Goal: Task Accomplishment & Management: Manage account settings

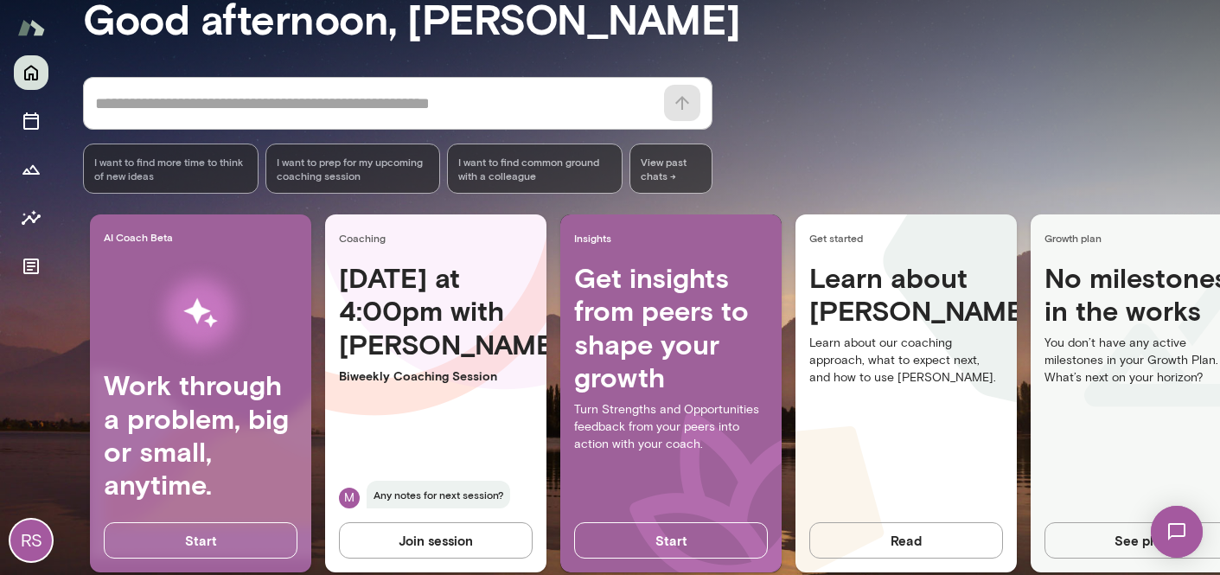
scroll to position [173, 0]
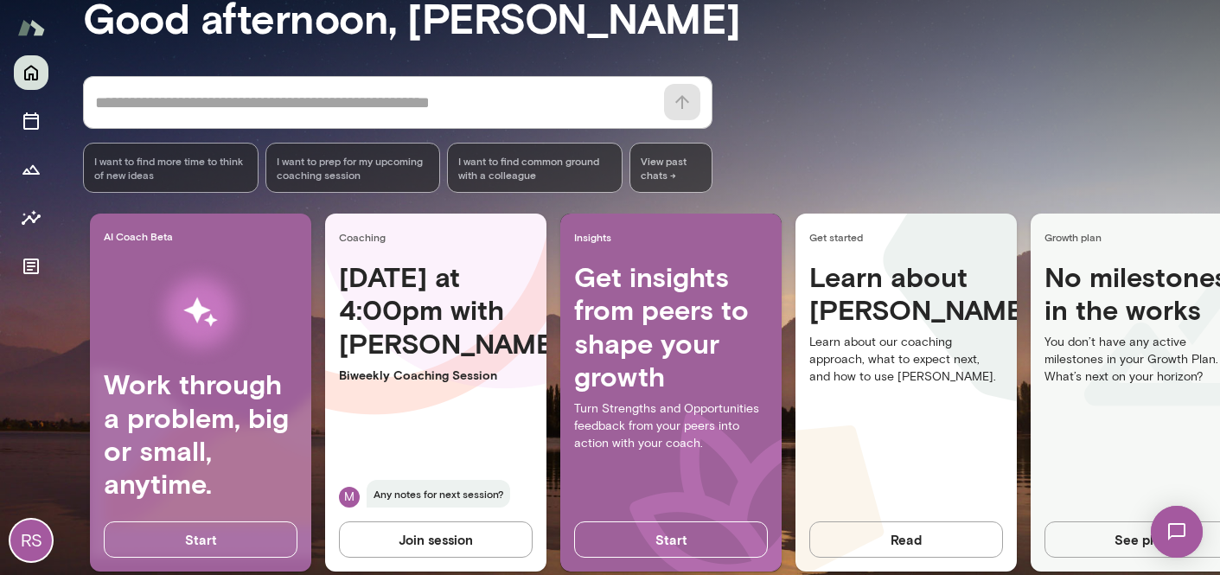
click at [423, 497] on span "Any notes for next session?" at bounding box center [437, 494] width 143 height 28
drag, startPoint x: 443, startPoint y: 494, endPoint x: 511, endPoint y: 493, distance: 67.4
click at [511, 493] on div "M Any notes for next session?" at bounding box center [436, 494] width 194 height 28
click at [482, 493] on span "Any notes for next session?" at bounding box center [437, 494] width 143 height 28
click at [1183, 542] on img at bounding box center [1176, 531] width 71 height 71
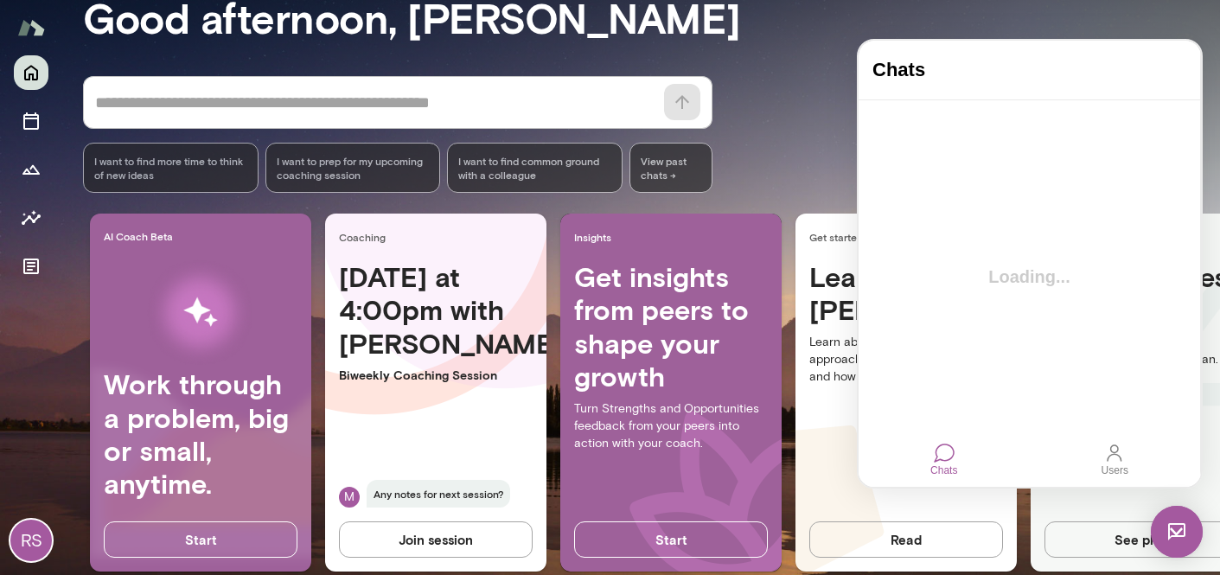
scroll to position [0, 0]
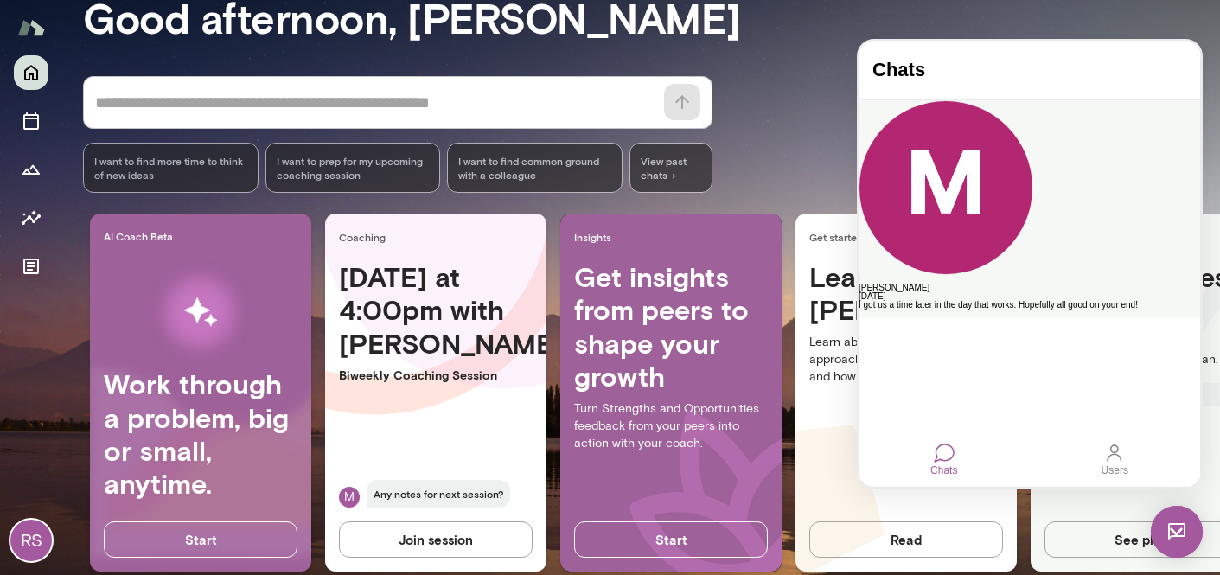
click at [942, 283] on div "Mark Lazen" at bounding box center [1028, 287] width 341 height 9
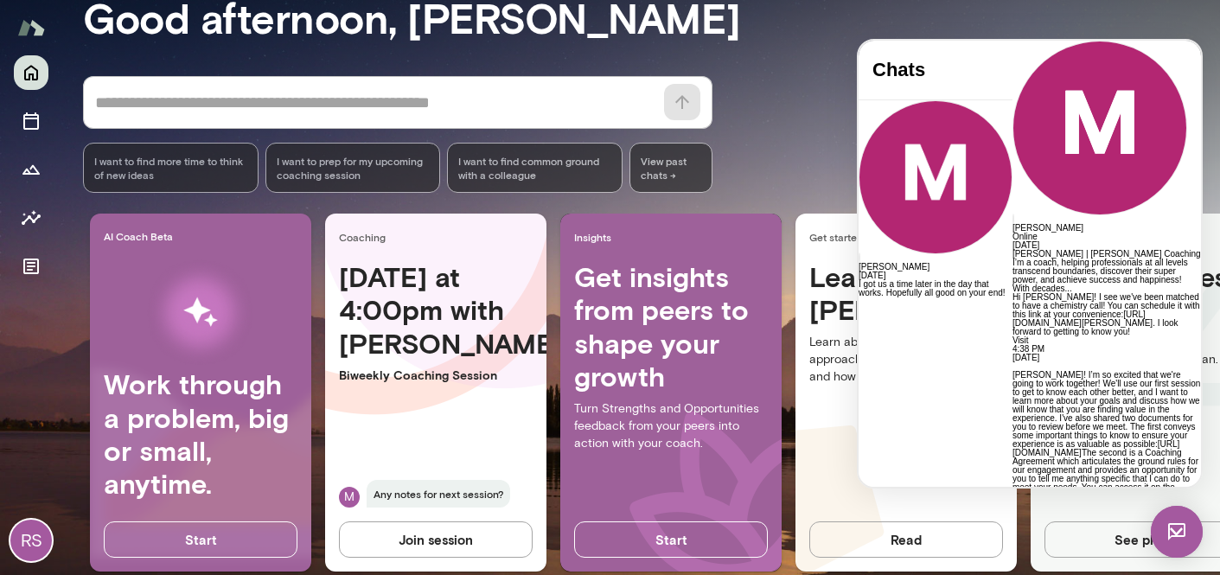
scroll to position [1481, 0]
click at [1187, 73] on div "Mark Lazen Online" at bounding box center [1106, 141] width 188 height 201
click at [884, 28] on h3 "Good afternoon, Ryan" at bounding box center [651, 17] width 1137 height 48
drag, startPoint x: 447, startPoint y: 486, endPoint x: 416, endPoint y: 497, distance: 33.1
click at [447, 486] on span "Any notes for next session?" at bounding box center [437, 494] width 143 height 28
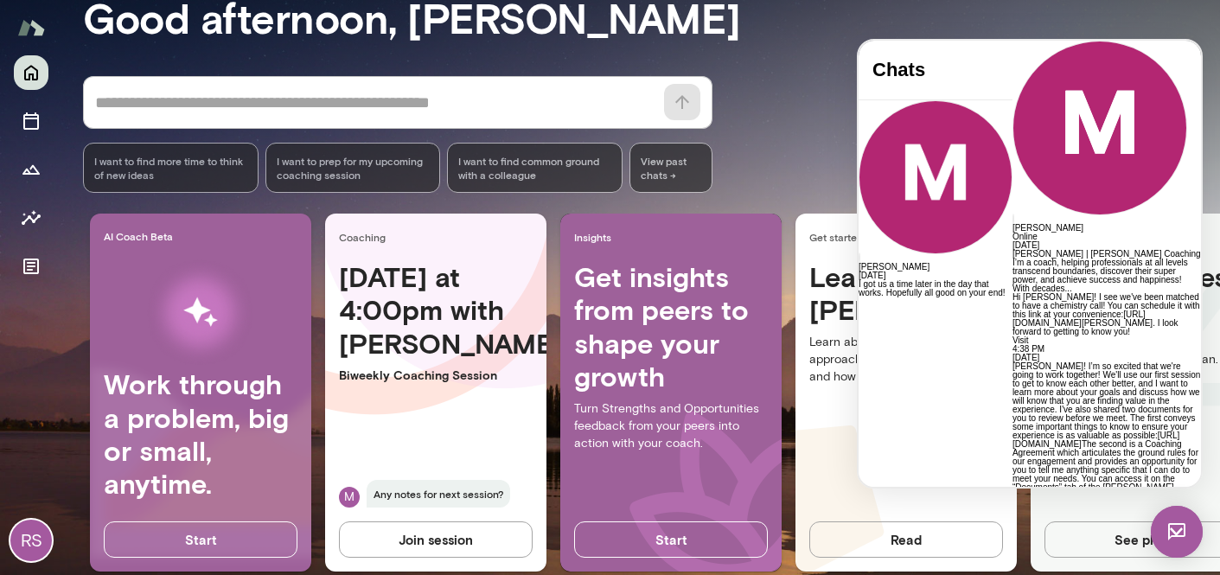
click at [415, 497] on span "Any notes for next session?" at bounding box center [437, 494] width 143 height 28
click at [381, 496] on span "Any notes for next session?" at bounding box center [437, 494] width 143 height 28
click at [420, 488] on span "Any notes for next session?" at bounding box center [437, 494] width 143 height 28
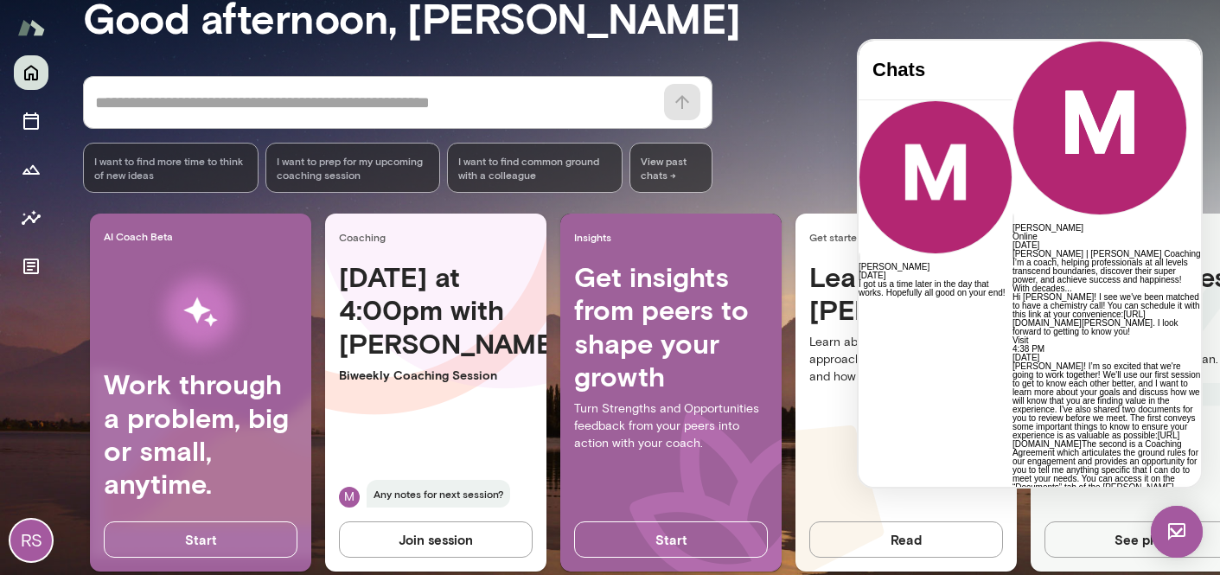
click at [1066, 13] on h3 "Good afternoon, Ryan" at bounding box center [651, 17] width 1137 height 48
click at [1181, 528] on img at bounding box center [1176, 532] width 52 height 52
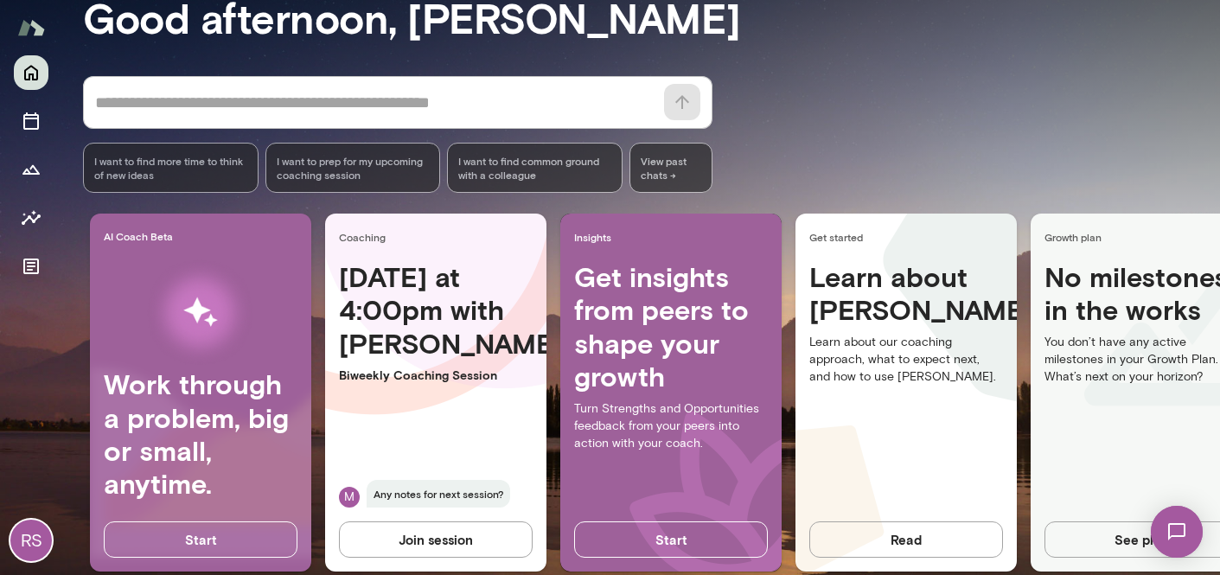
click at [176, 427] on h4 "Work through a problem, big or small, anytime." at bounding box center [201, 433] width 194 height 133
click at [12, 118] on div "RS" at bounding box center [31, 314] width 62 height 519
click at [22, 119] on icon "Sessions" at bounding box center [31, 121] width 21 height 21
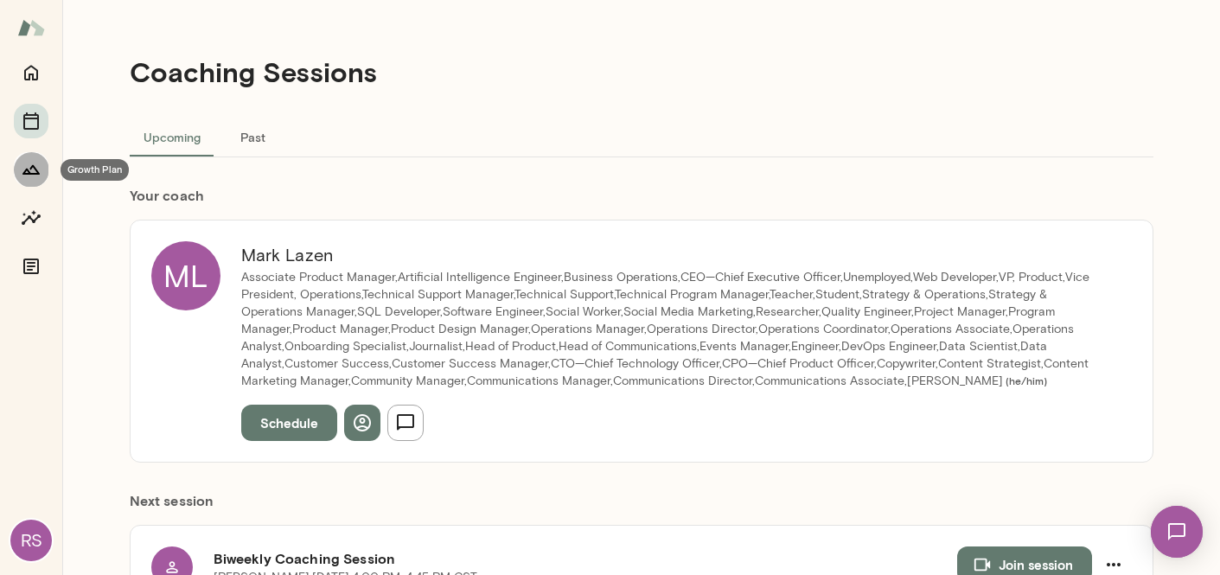
click at [37, 177] on icon "Growth Plan" at bounding box center [31, 169] width 21 height 21
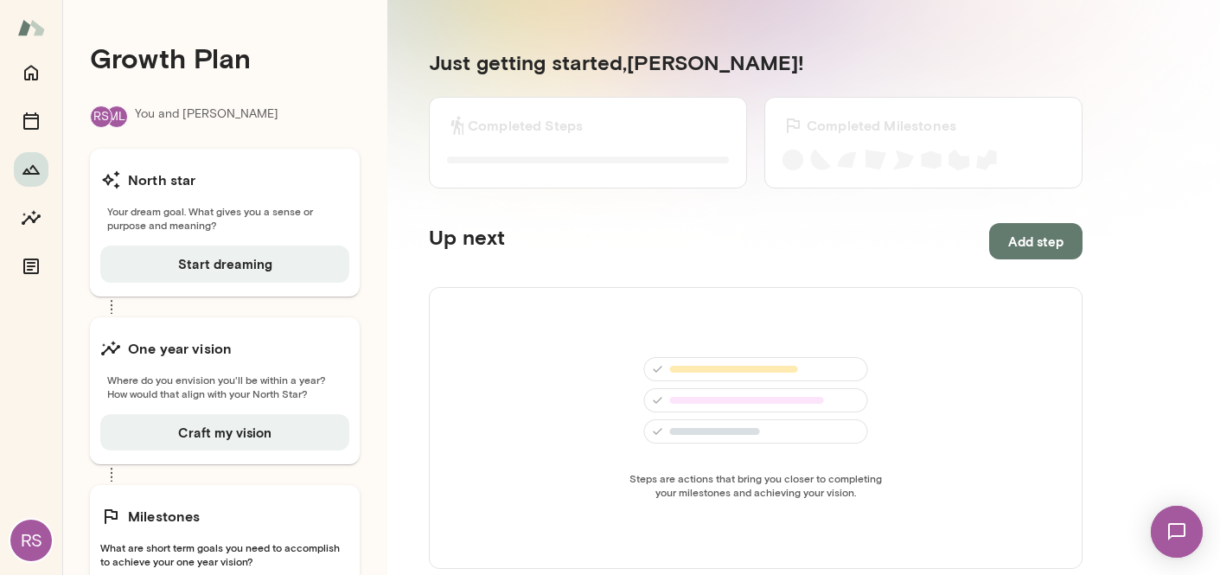
click at [182, 204] on span "Your dream goal. What gives you a sense or purpose and meaning?" at bounding box center [224, 218] width 249 height 28
click at [174, 218] on span "Your dream goal. What gives you a sense or purpose and meaning?" at bounding box center [224, 218] width 249 height 28
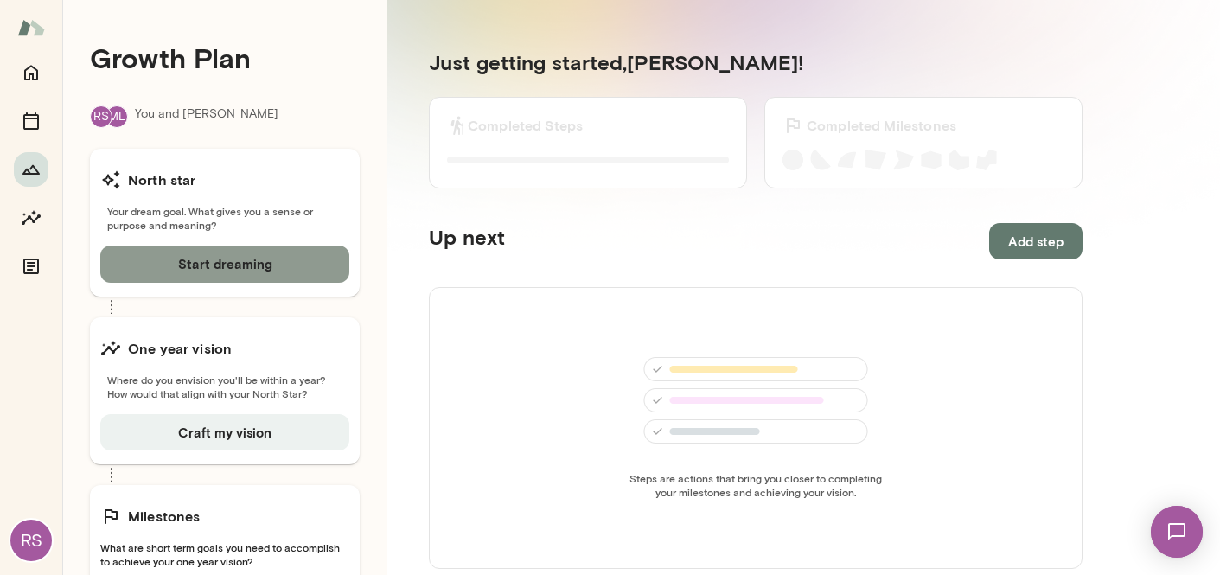
click at [225, 269] on button "Start dreaming" at bounding box center [224, 263] width 249 height 36
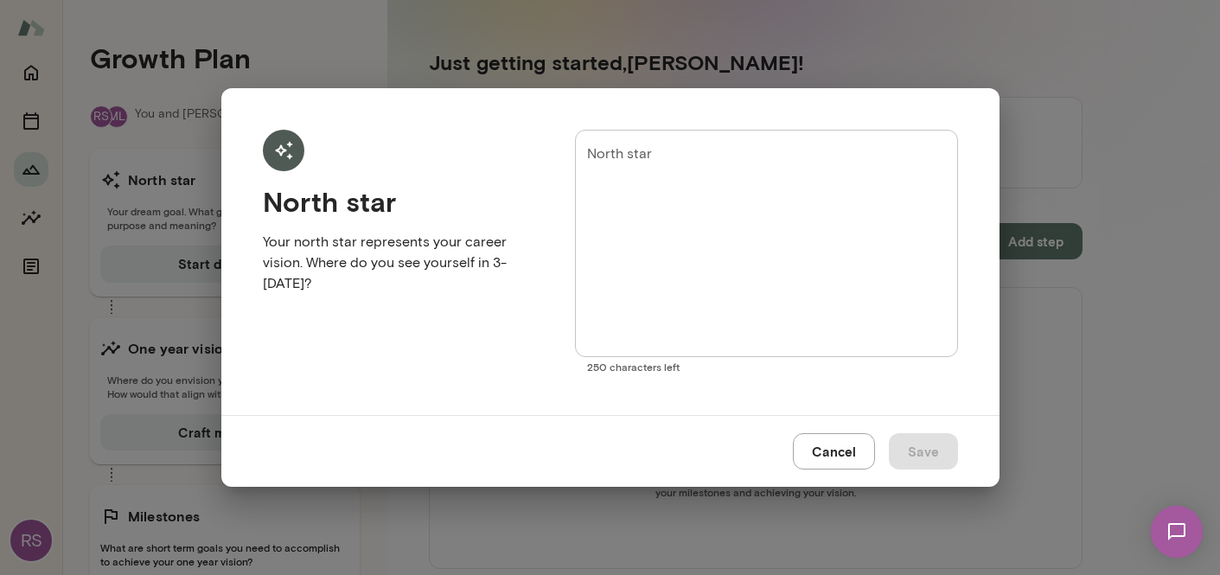
click at [706, 149] on textarea "North star" at bounding box center [766, 242] width 358 height 199
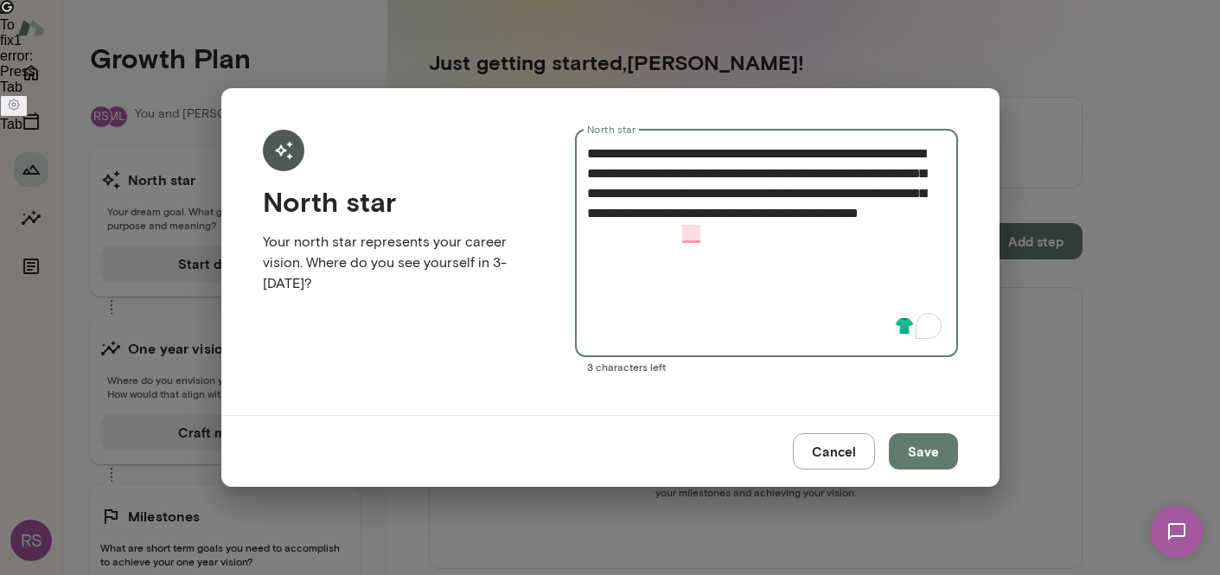
drag, startPoint x: 754, startPoint y: 194, endPoint x: 815, endPoint y: 199, distance: 61.5
click at [815, 200] on textarea "**********" at bounding box center [766, 242] width 358 height 199
click at [667, 214] on textarea "**********" at bounding box center [766, 242] width 358 height 199
click at [770, 208] on textarea "**********" at bounding box center [766, 242] width 358 height 199
click at [672, 232] on textarea "**********" at bounding box center [766, 242] width 358 height 199
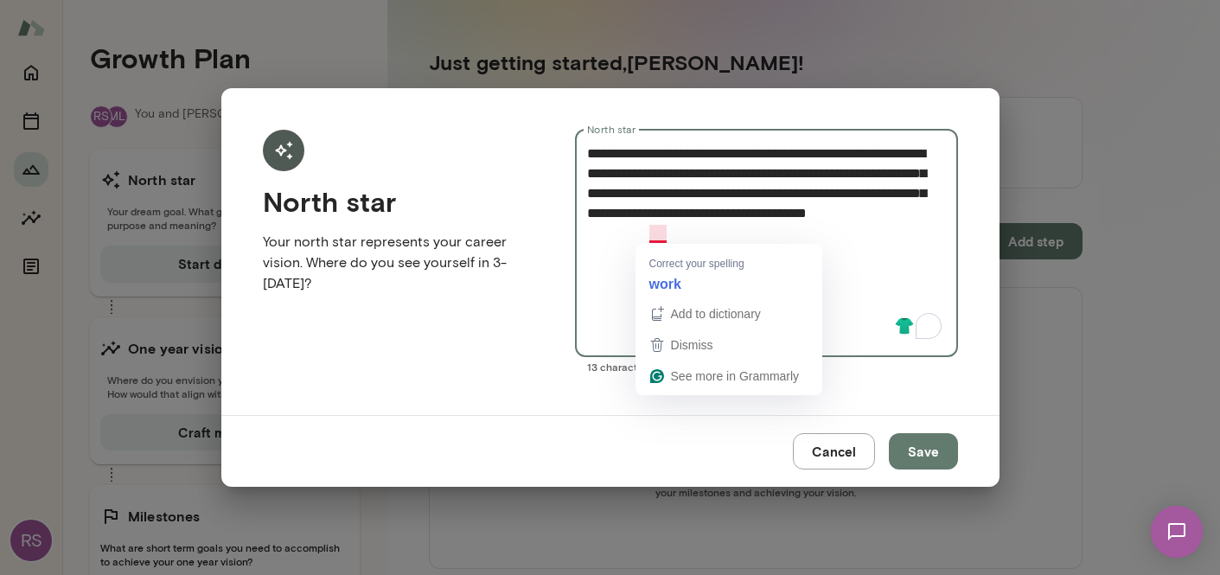
drag, startPoint x: 727, startPoint y: 231, endPoint x: 651, endPoint y: 232, distance: 76.1
click at [651, 232] on textarea "**********" at bounding box center [766, 242] width 358 height 199
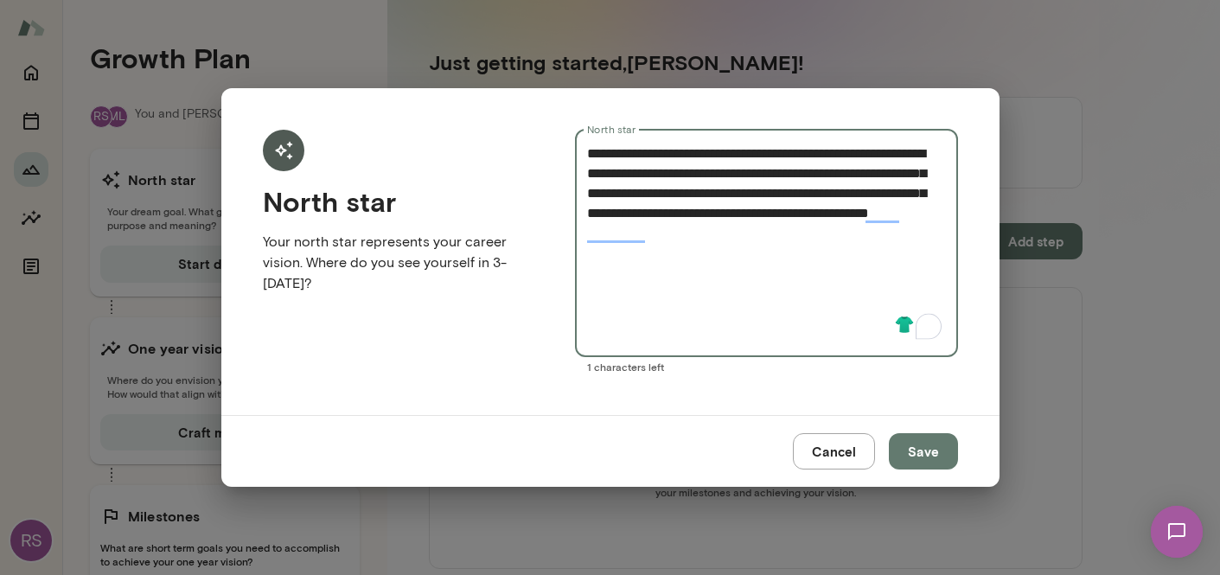
type textarea "**********"
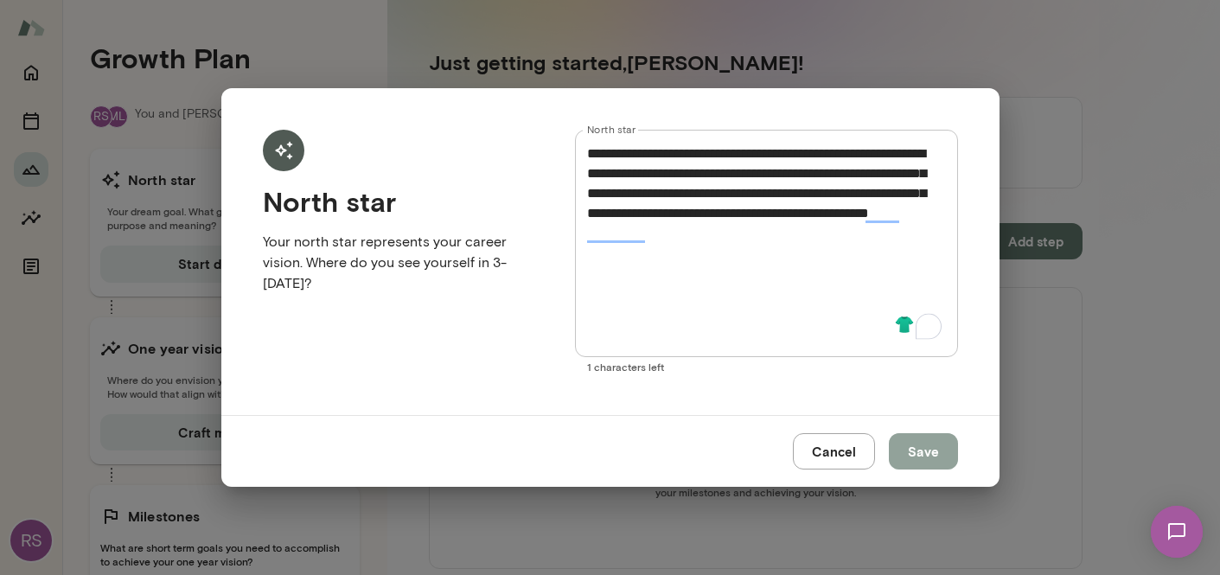
click at [917, 447] on button "Save" at bounding box center [922, 451] width 69 height 36
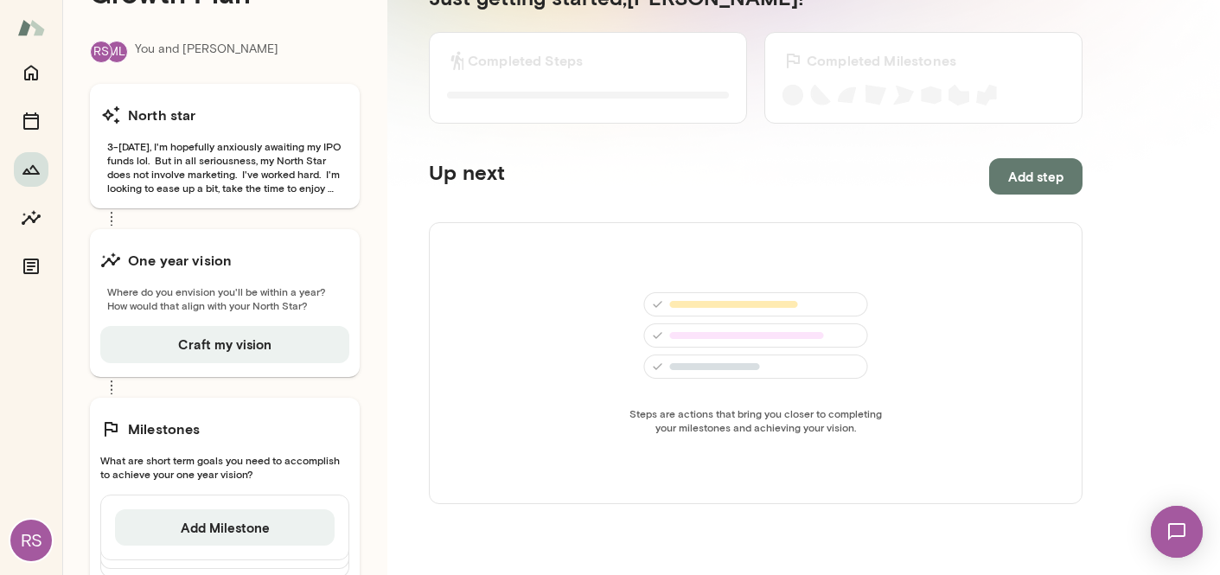
scroll to position [78, 0]
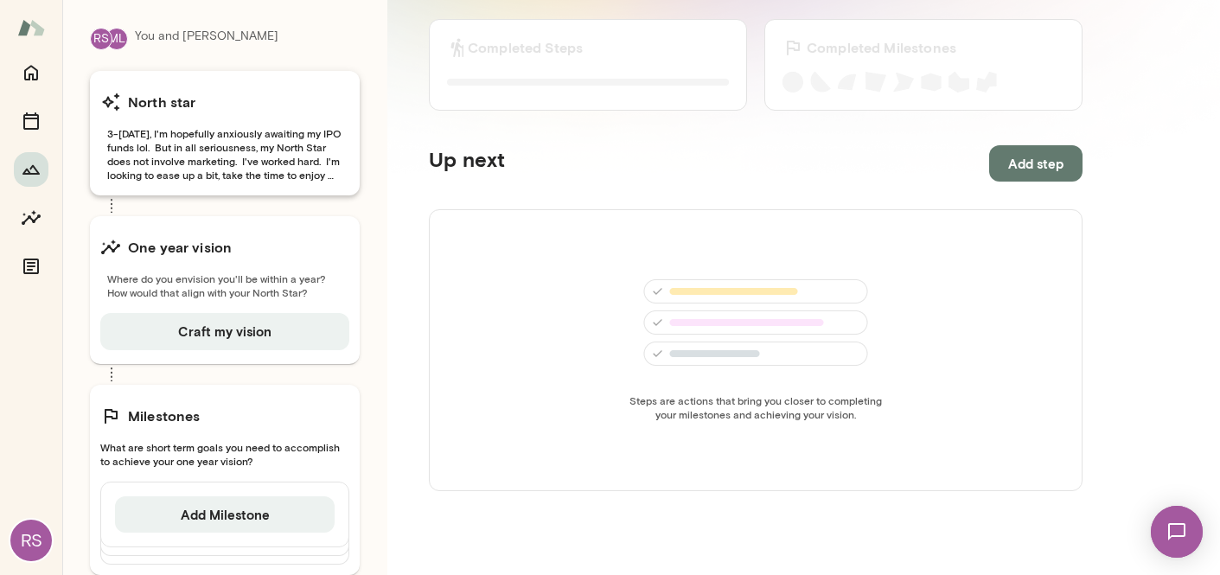
click at [268, 154] on span "3-5 years from now, I'm hopefully anxiously awaiting my IPO funds lol. But in a…" at bounding box center [224, 153] width 249 height 55
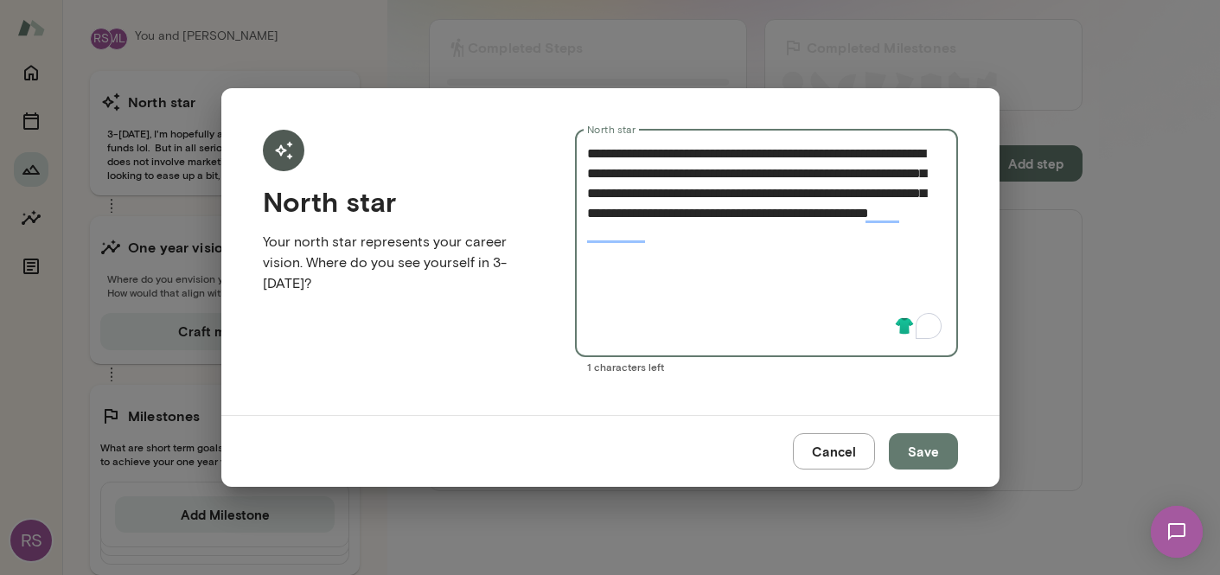
drag, startPoint x: 752, startPoint y: 242, endPoint x: 745, endPoint y: 231, distance: 13.2
click at [745, 231] on textarea "**********" at bounding box center [766, 242] width 358 height 199
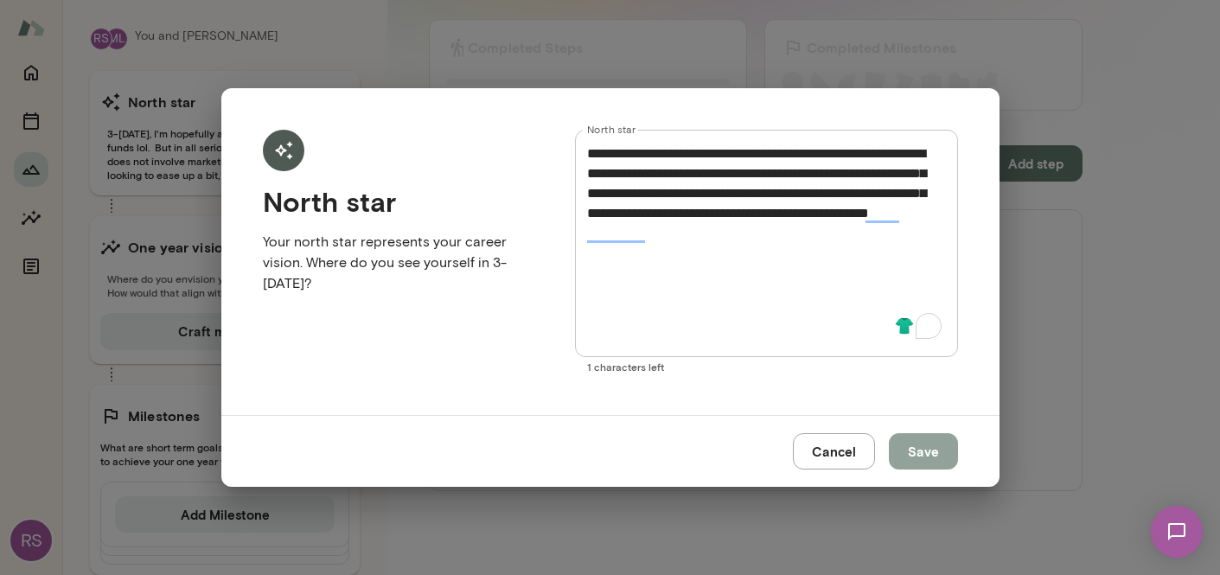
click at [907, 443] on button "Save" at bounding box center [922, 451] width 69 height 36
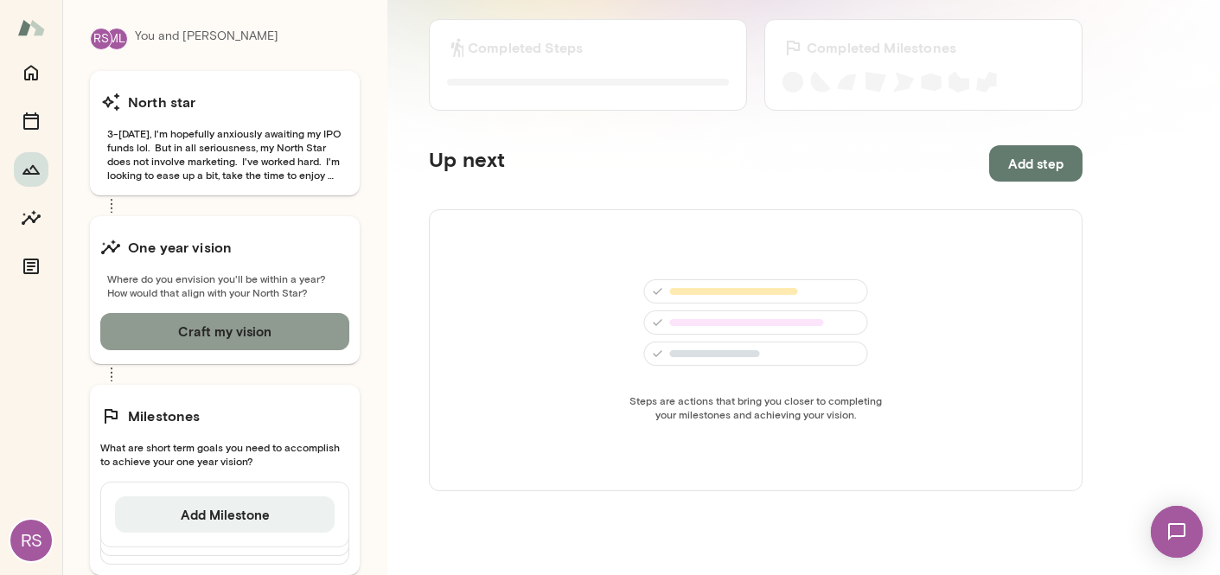
click at [199, 321] on button "Craft my vision" at bounding box center [224, 331] width 249 height 36
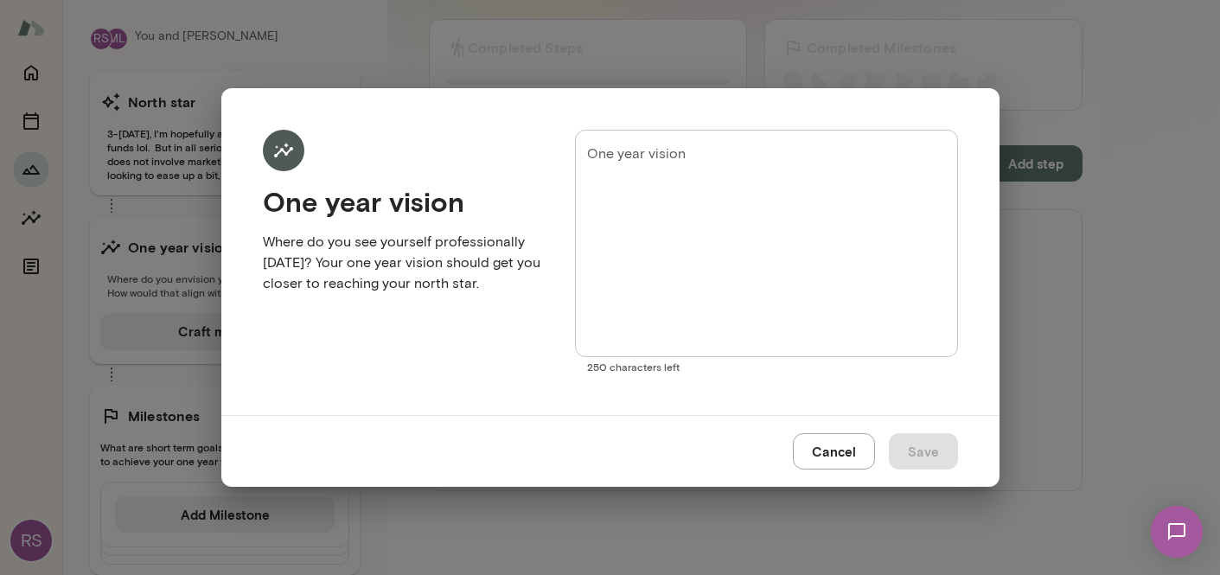
click at [747, 150] on textarea "One year vision" at bounding box center [766, 242] width 358 height 199
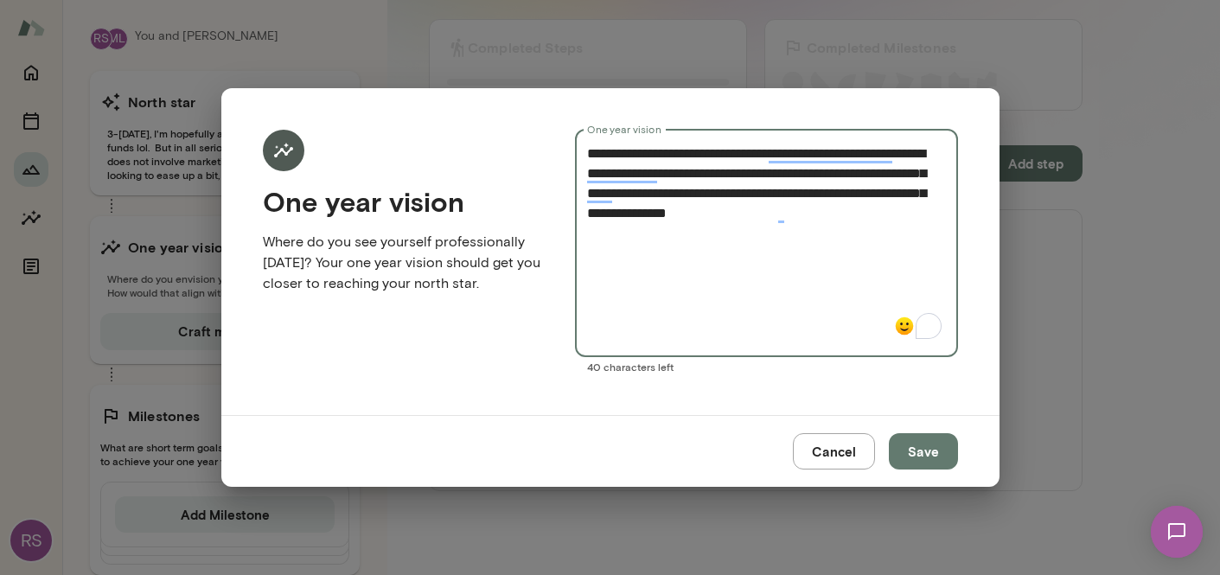
type textarea "**********"
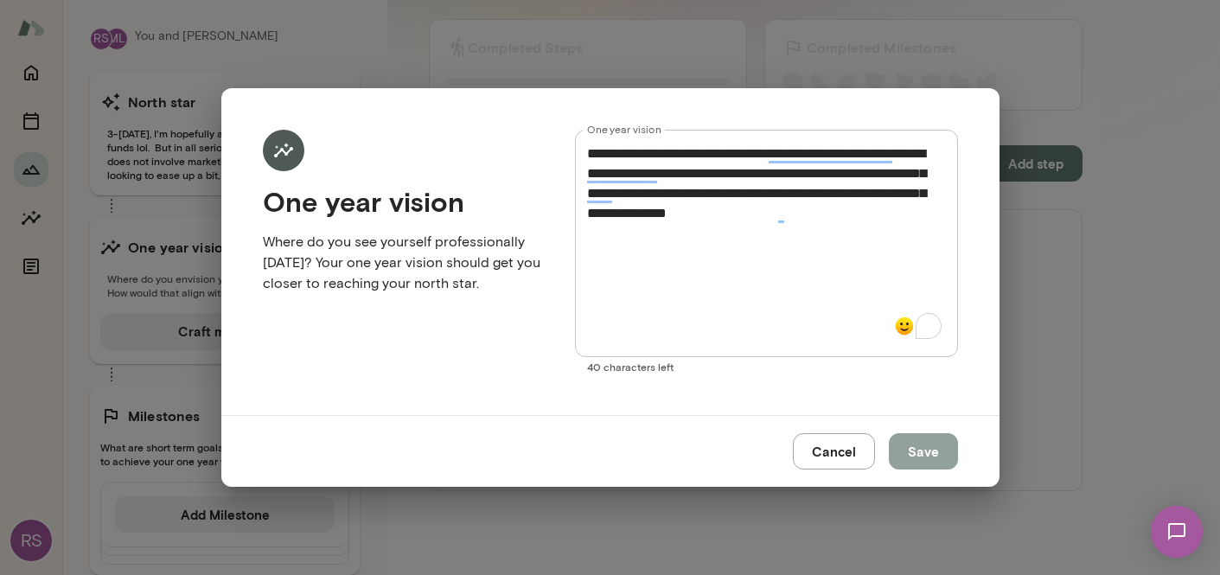
click at [918, 449] on button "Save" at bounding box center [922, 451] width 69 height 36
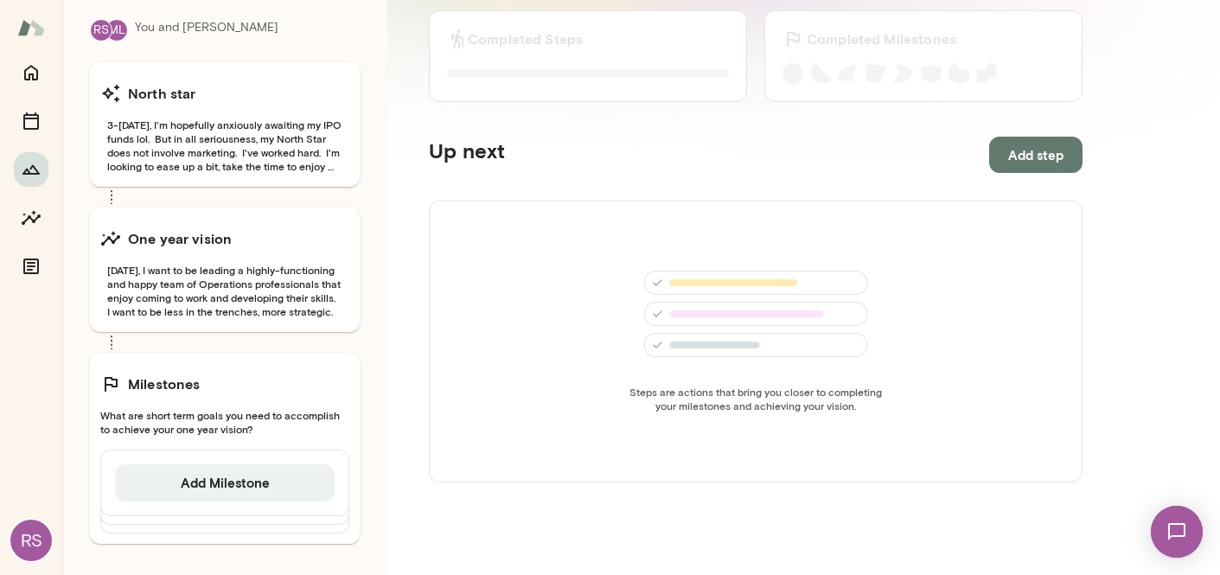
scroll to position [97, 0]
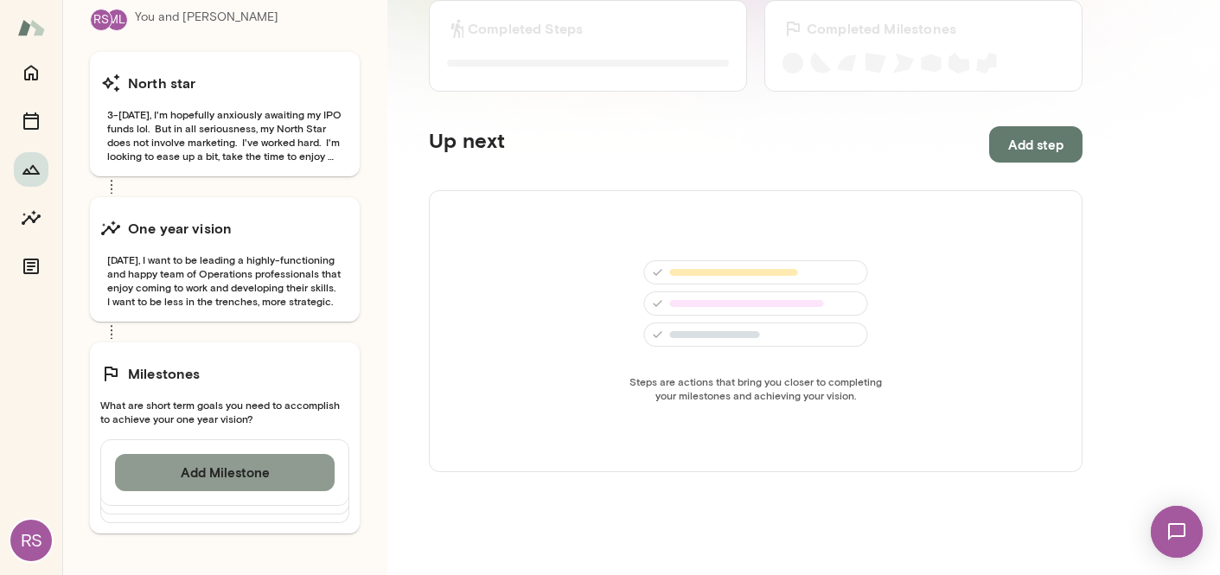
click at [245, 472] on button "Add Milestone" at bounding box center [225, 472] width 220 height 36
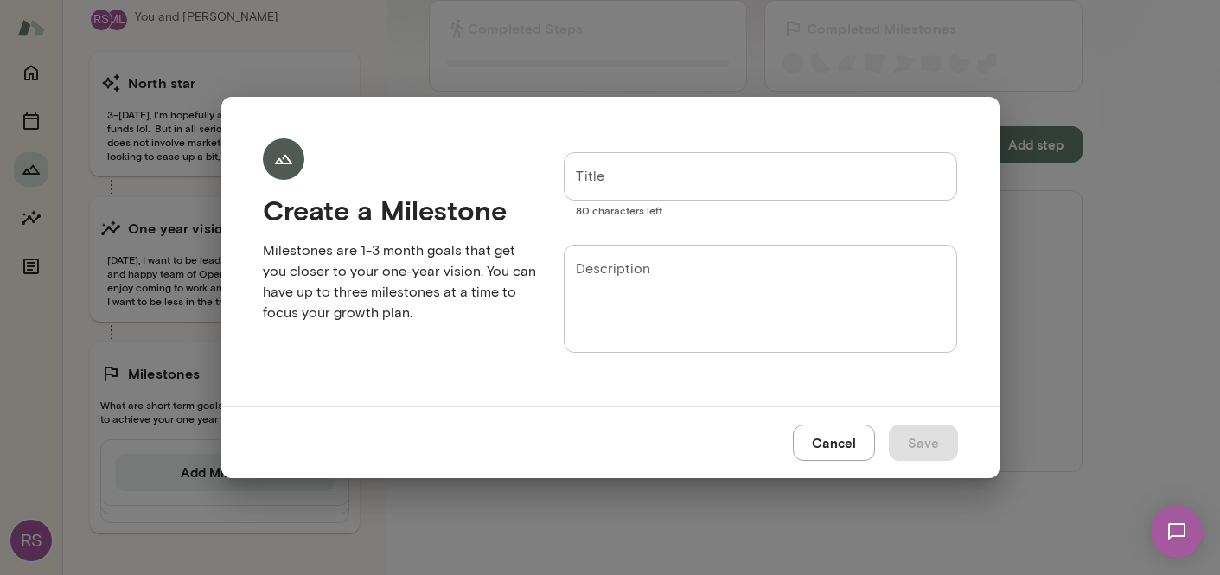
click at [593, 178] on input "Title" at bounding box center [761, 176] width 394 height 48
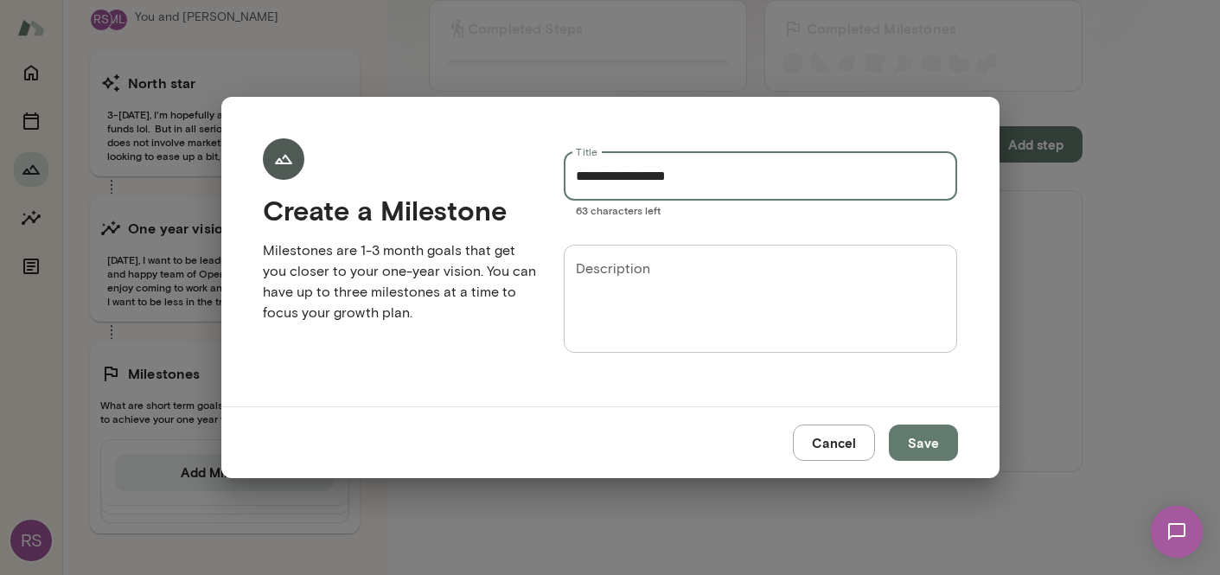
type input "**********"
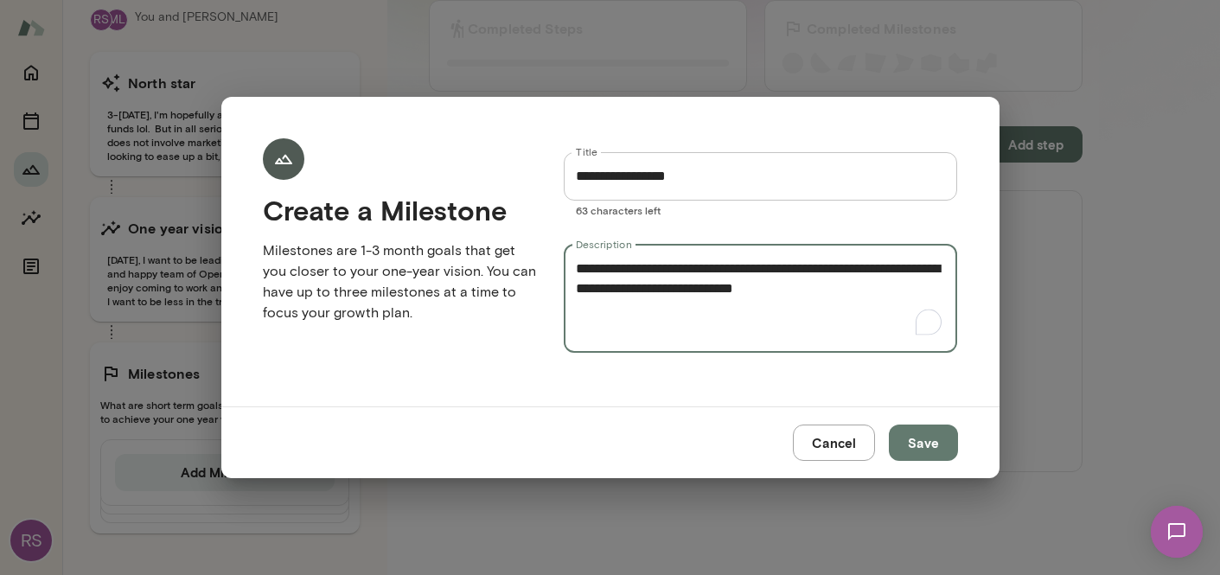
type textarea "**********"
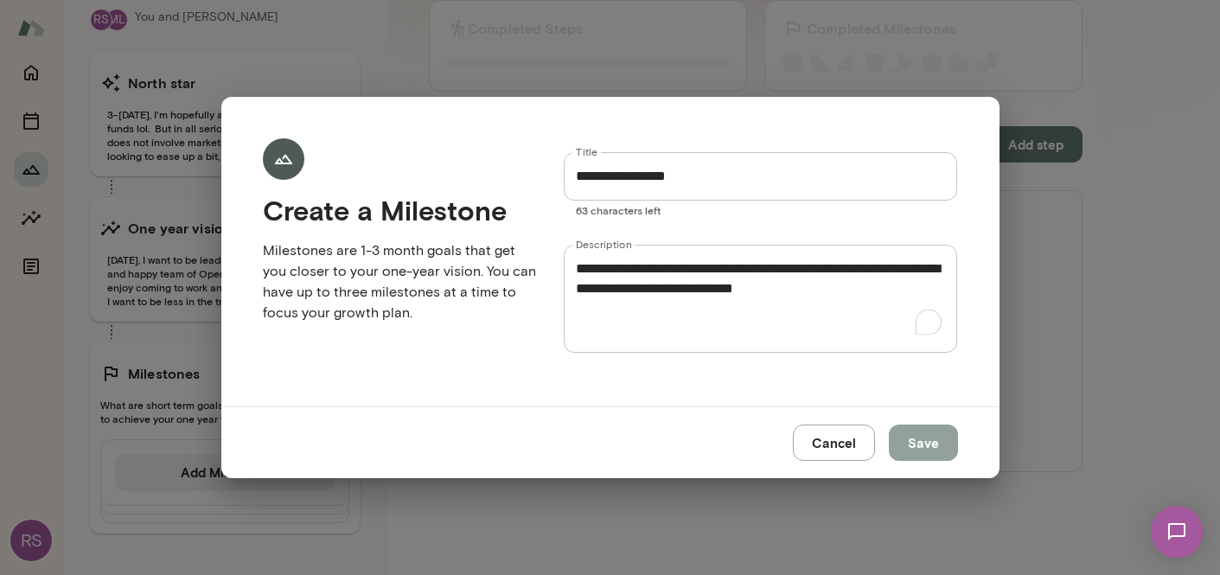
click at [917, 443] on button "Save" at bounding box center [922, 442] width 69 height 36
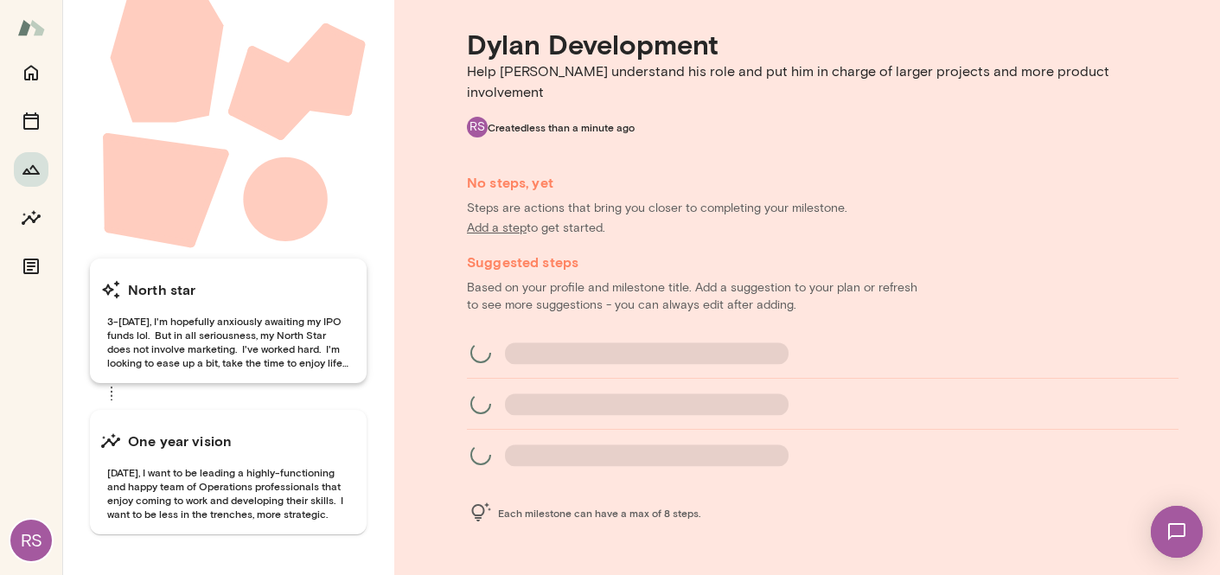
scroll to position [99, 0]
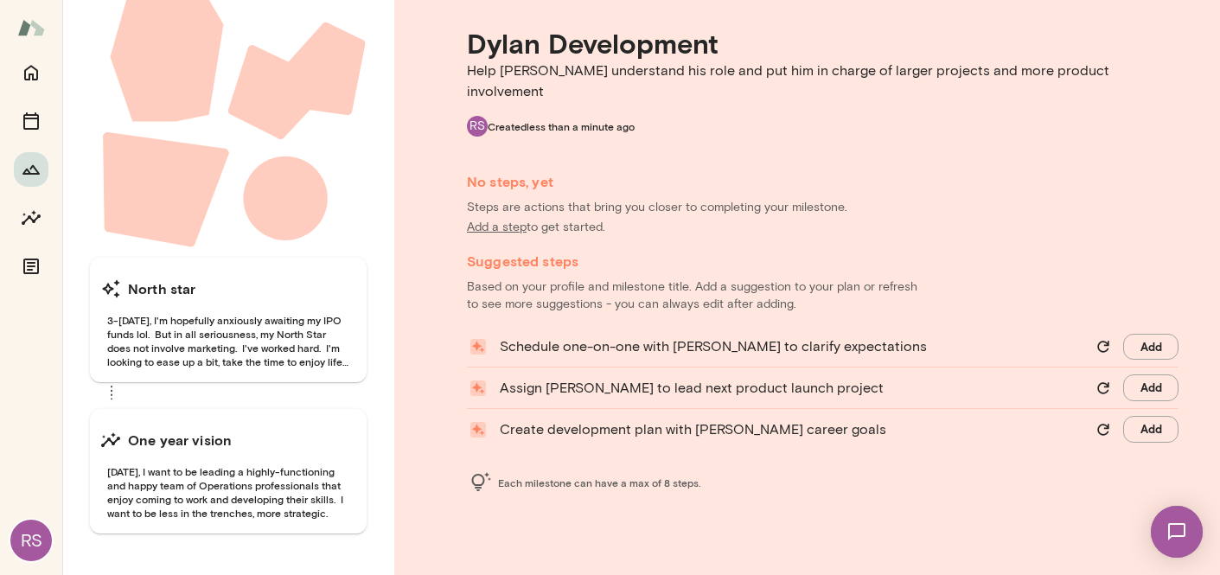
click at [1124, 374] on button "Add" at bounding box center [1150, 387] width 55 height 27
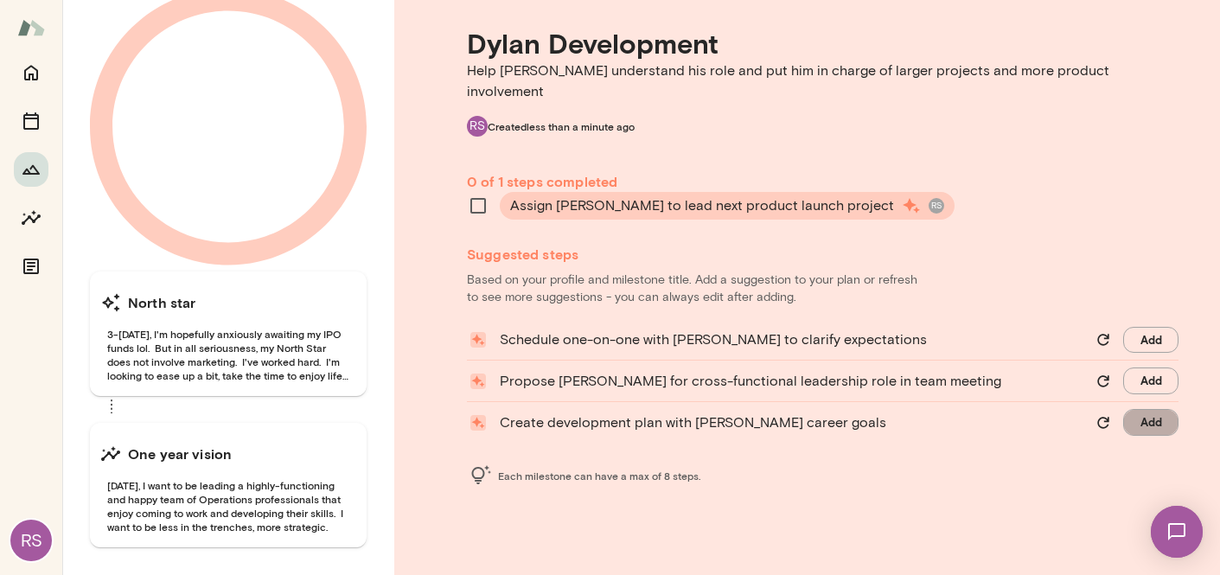
click at [1137, 409] on button "Add" at bounding box center [1150, 422] width 55 height 27
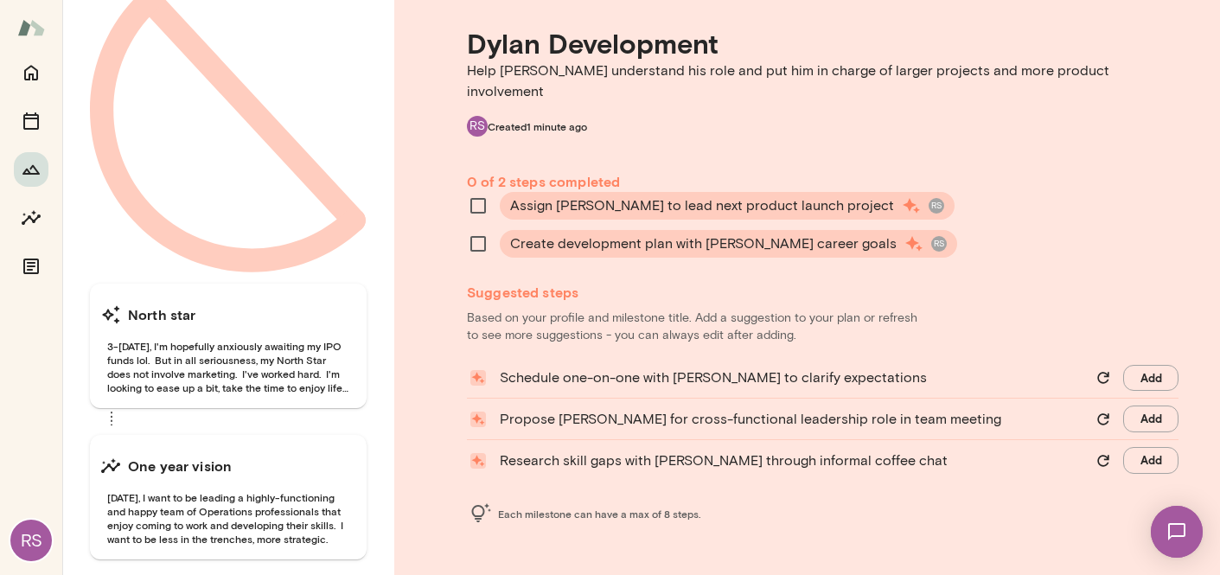
click at [1143, 447] on button "Add" at bounding box center [1150, 460] width 55 height 27
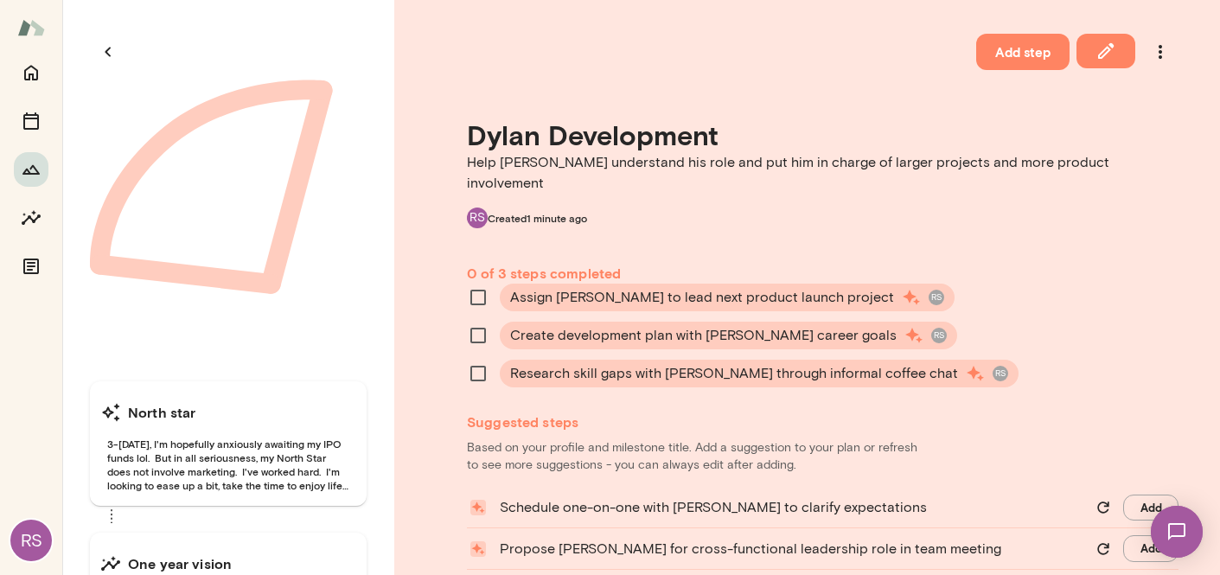
scroll to position [0, 0]
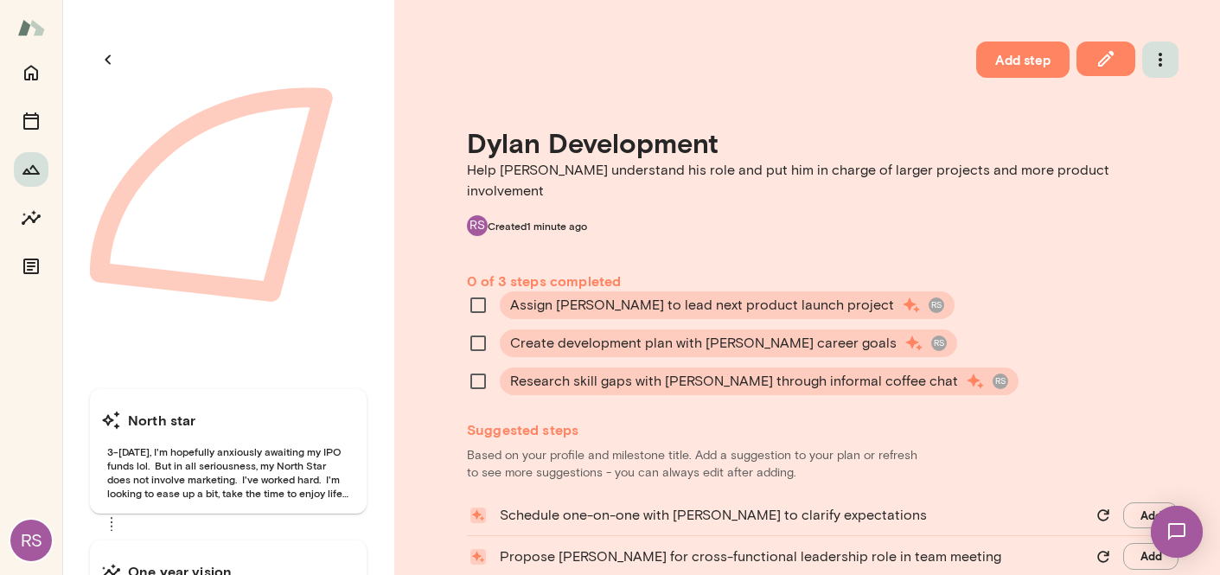
click at [1149, 60] on icon "button" at bounding box center [1159, 59] width 21 height 21
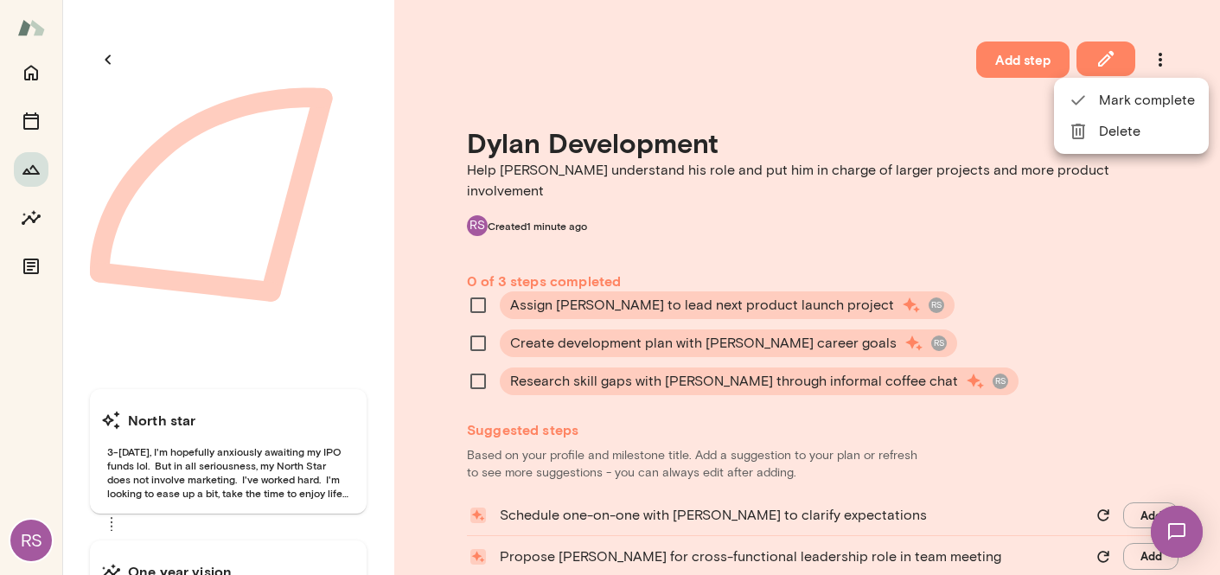
click at [792, 67] on div at bounding box center [610, 287] width 1220 height 575
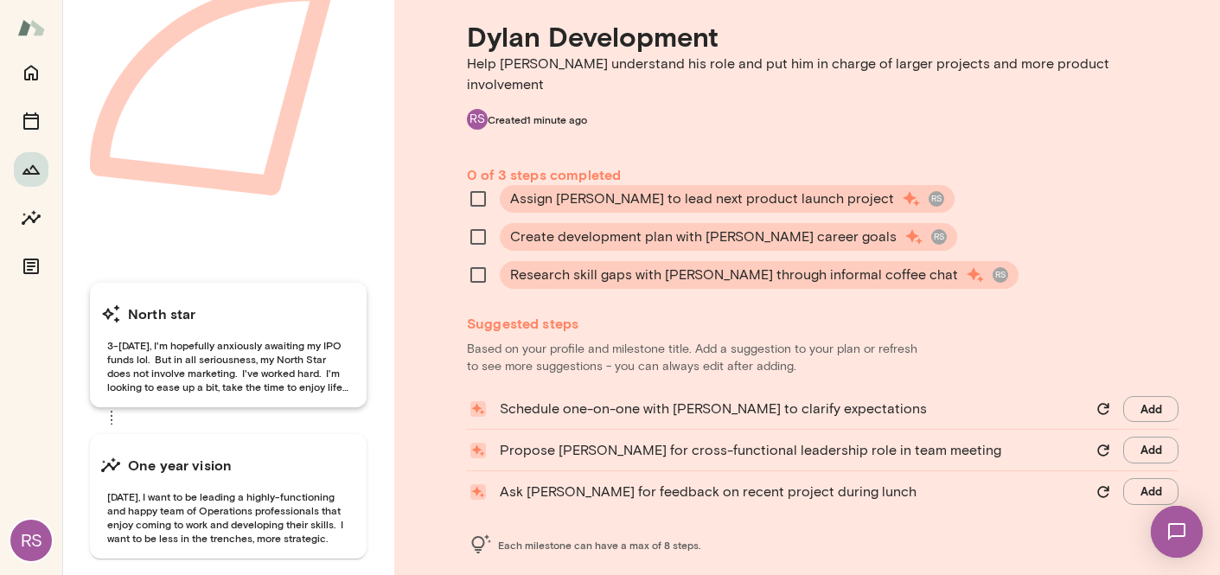
scroll to position [111, 0]
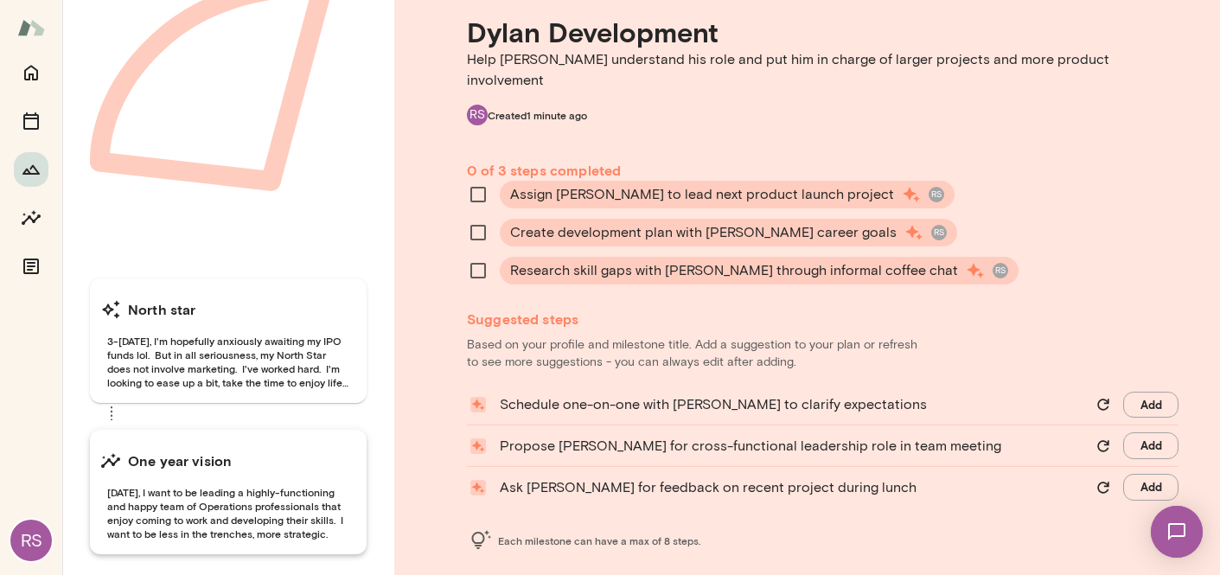
click at [219, 485] on span "One year from now, I want to be leading a highly-functioning and happy team of …" at bounding box center [228, 512] width 256 height 55
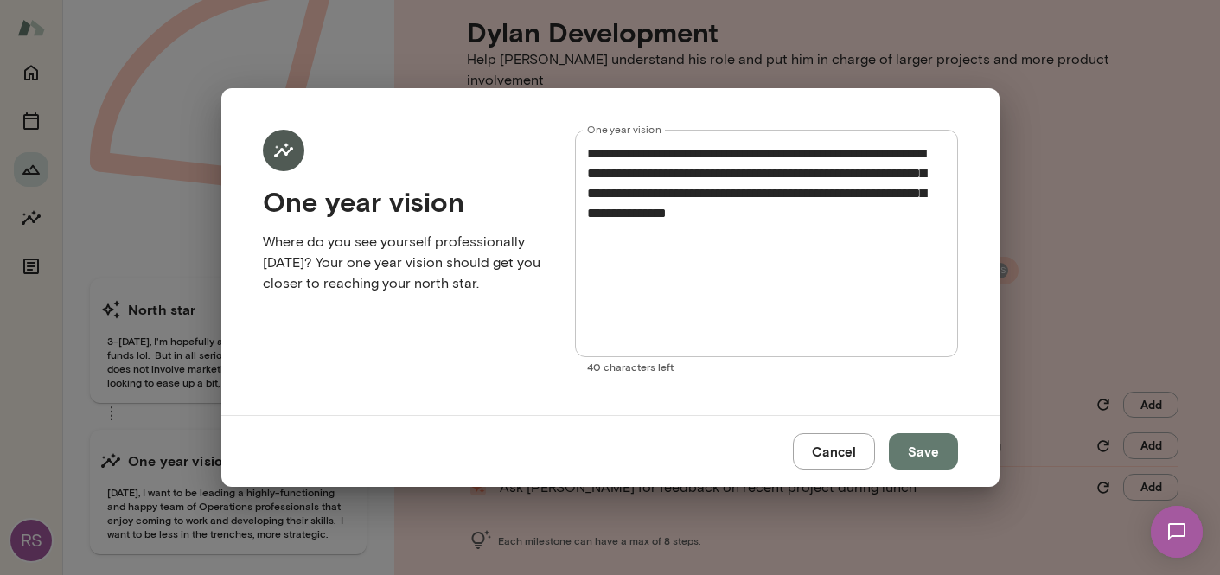
click at [927, 442] on button "Save" at bounding box center [922, 451] width 69 height 36
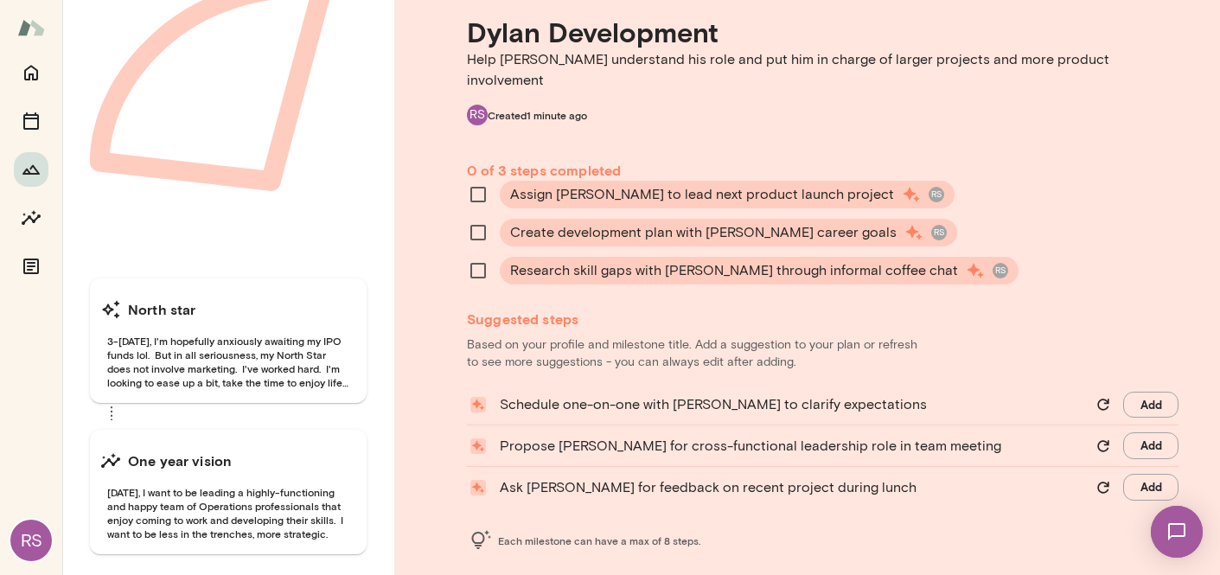
click at [786, 533] on div "Add step Dylan Development Help Dylan understand his role and put him in charge…" at bounding box center [806, 242] width 825 height 706
click at [1085, 309] on h6 "Suggested steps" at bounding box center [822, 319] width 711 height 21
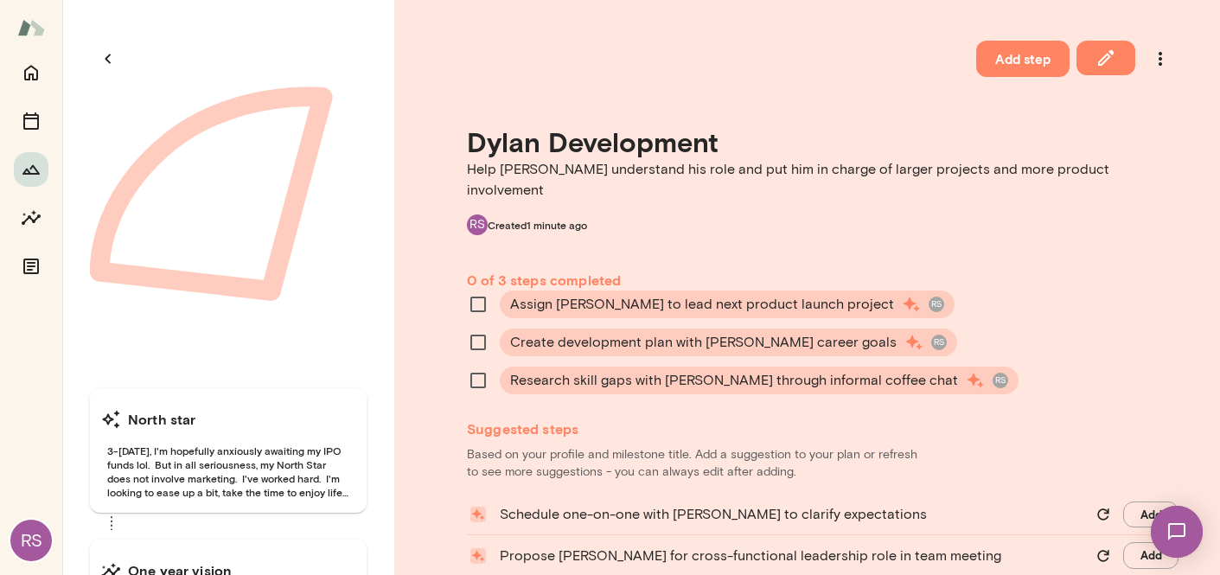
scroll to position [0, 0]
click at [111, 61] on icon "button" at bounding box center [108, 59] width 21 height 21
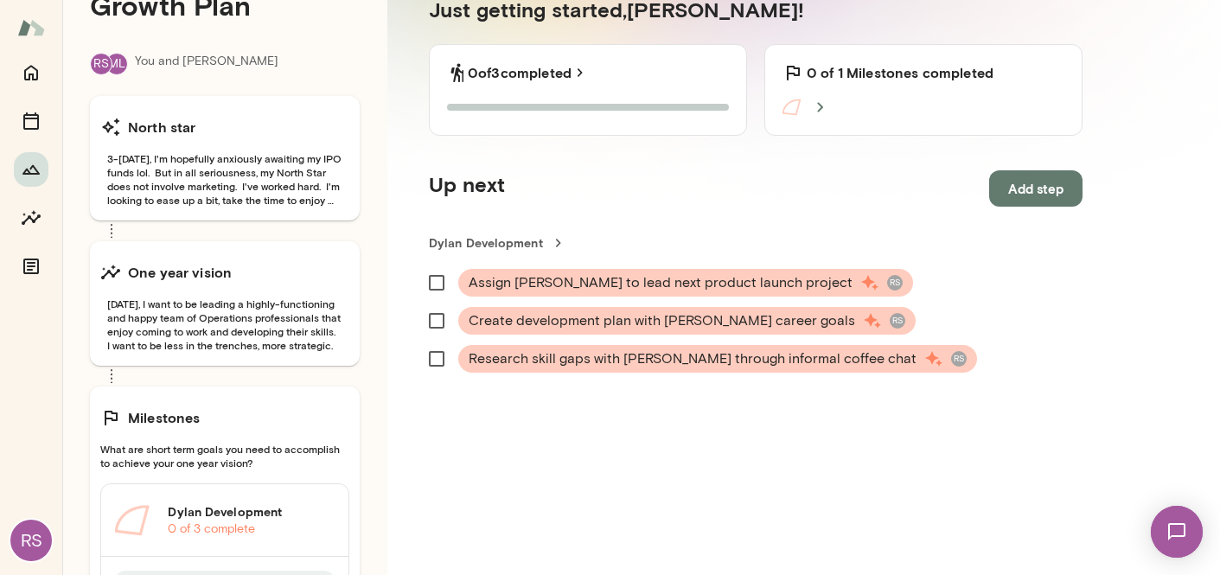
scroll to position [118, 0]
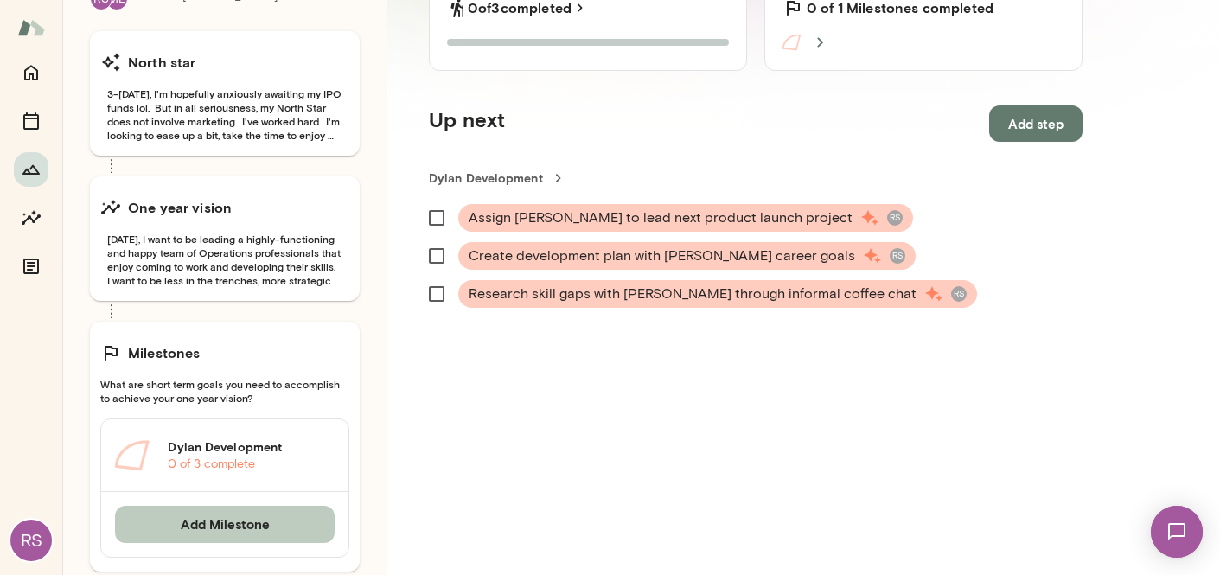
click at [221, 531] on button "Add Milestone" at bounding box center [225, 524] width 220 height 36
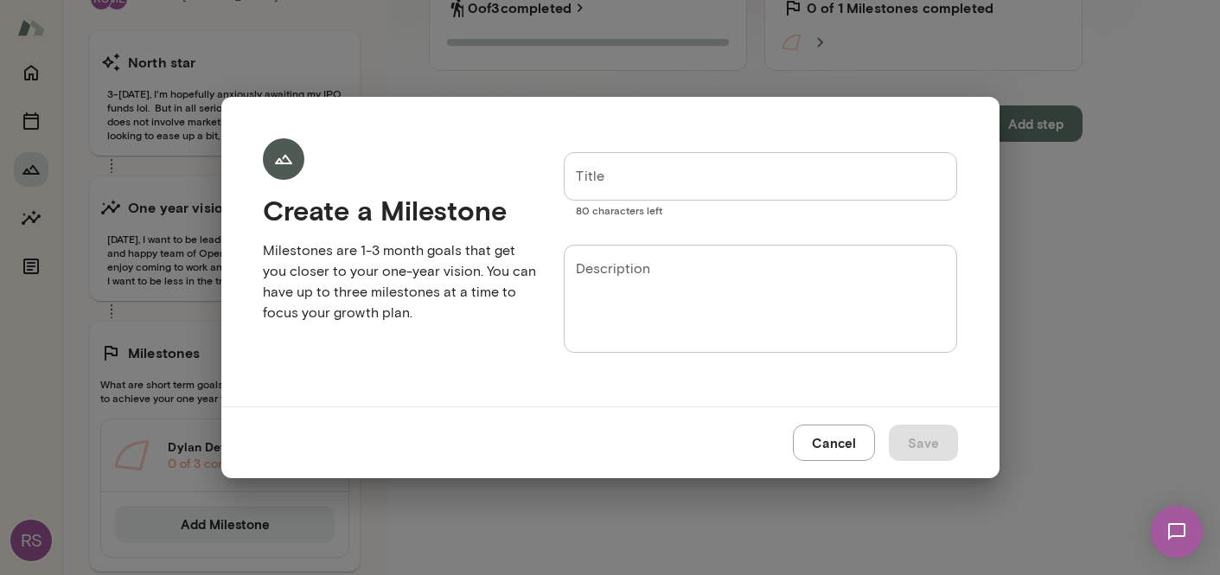
click at [632, 175] on input "Title" at bounding box center [761, 176] width 394 height 48
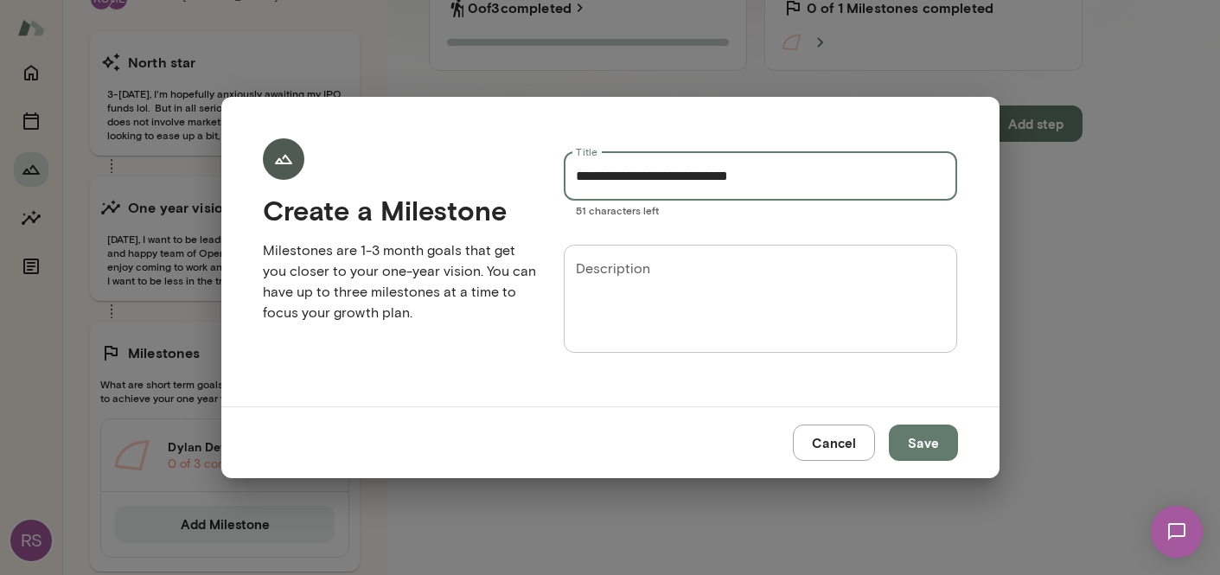
type input "**********"
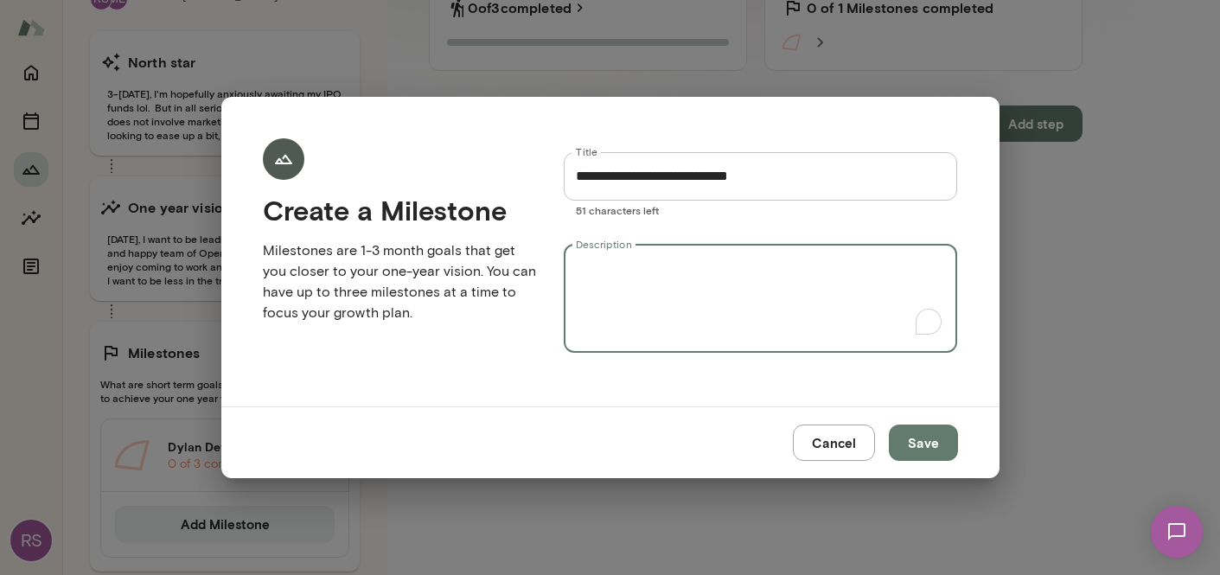
click at [693, 266] on textarea "Description" at bounding box center [761, 298] width 370 height 80
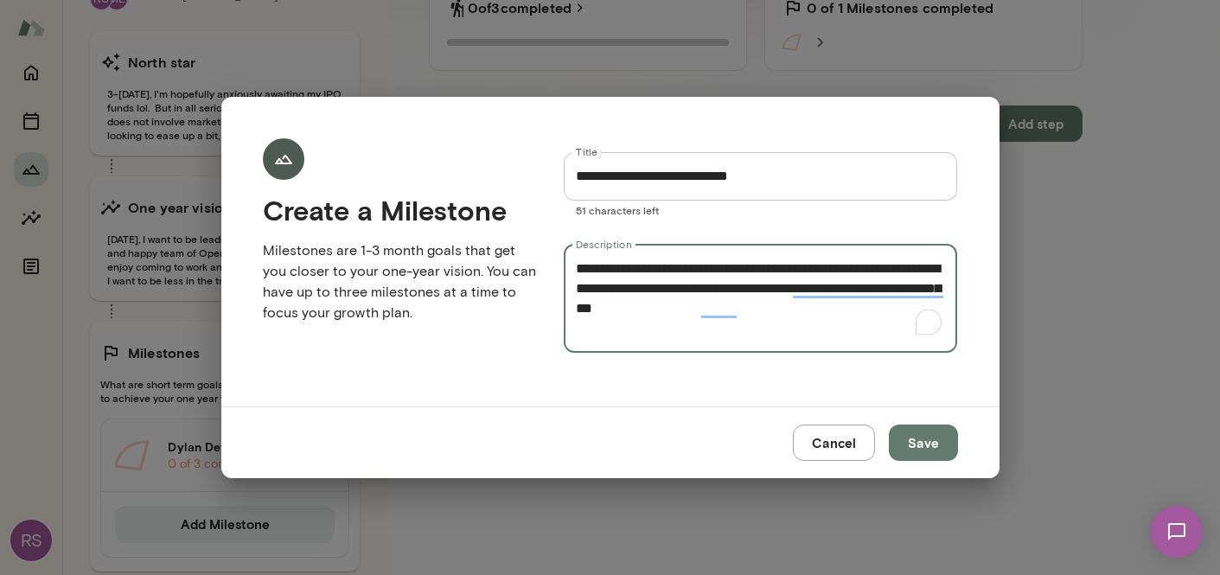
type textarea "**********"
click at [929, 444] on button "Save" at bounding box center [922, 442] width 69 height 36
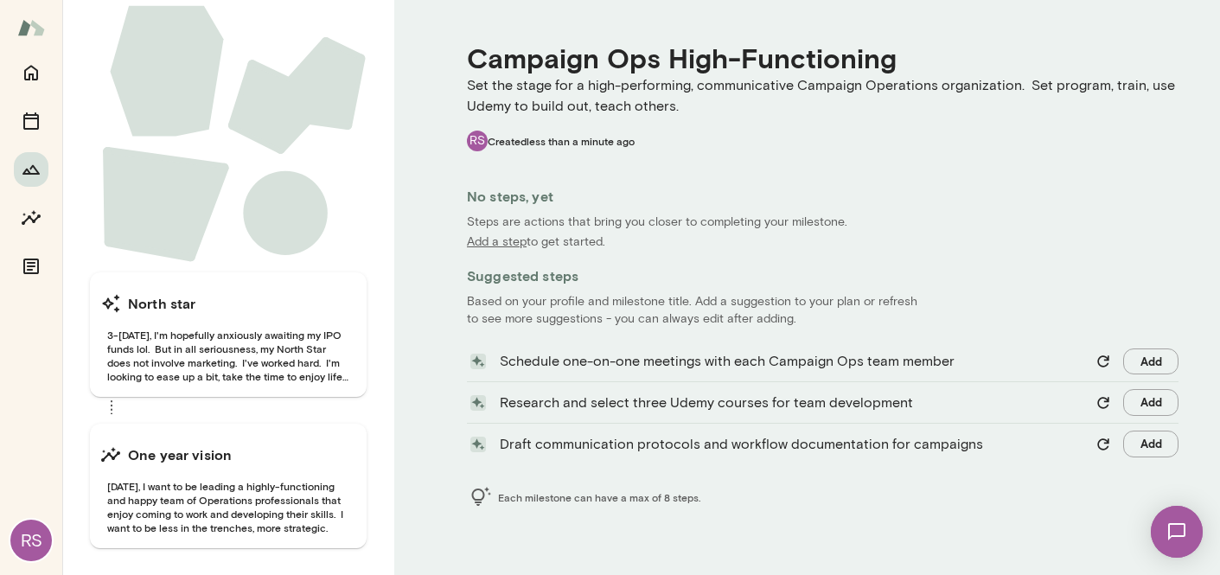
scroll to position [99, 0]
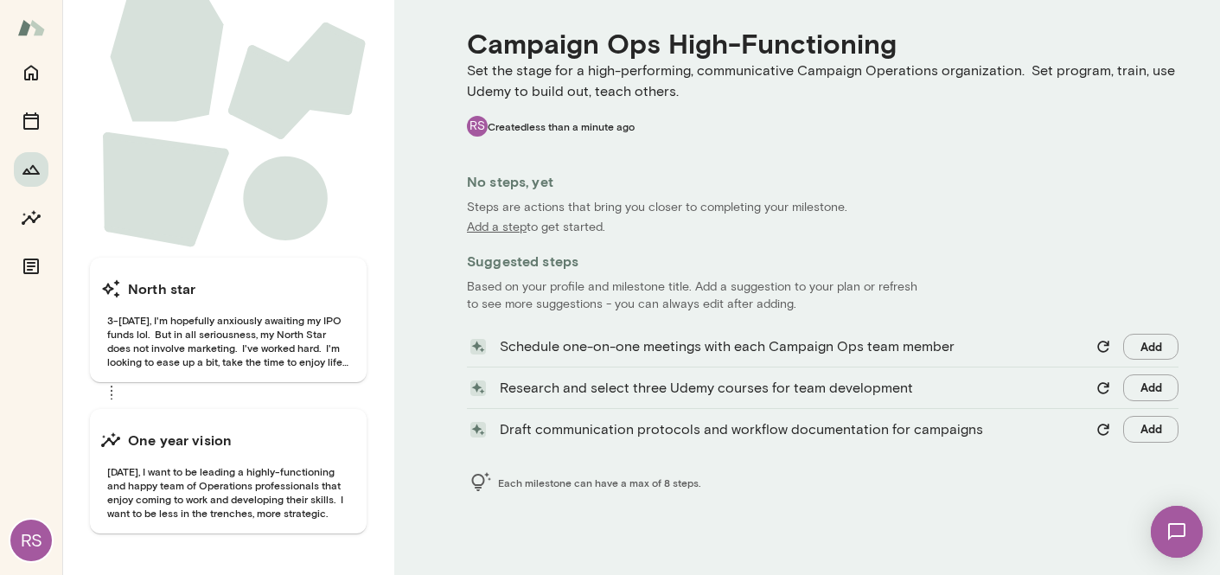
click at [1143, 427] on button "Add" at bounding box center [1150, 429] width 55 height 27
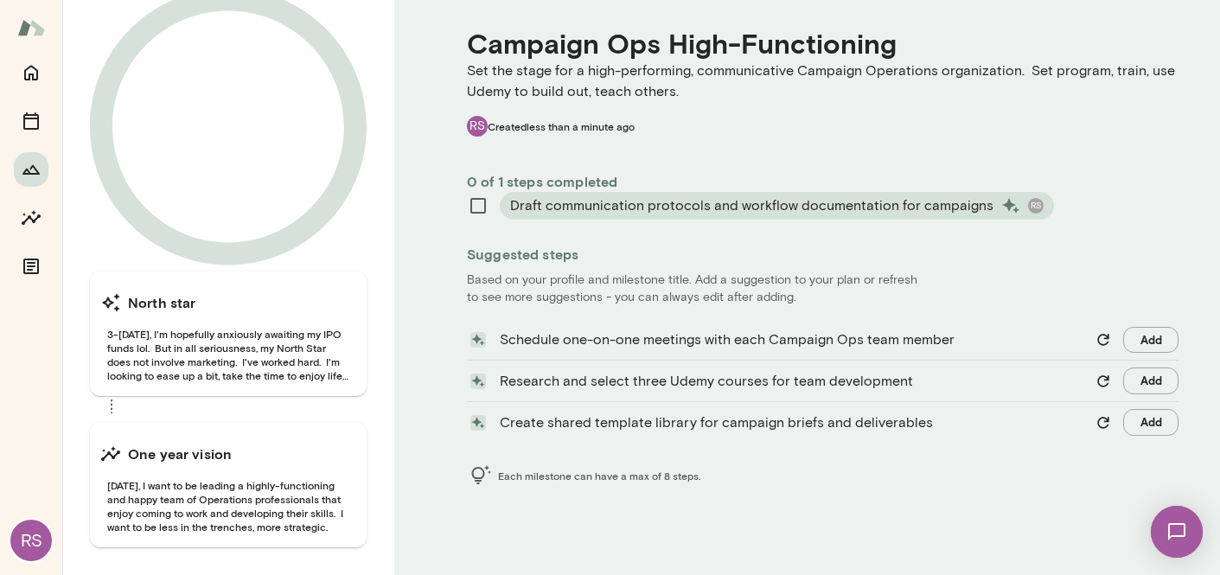
click at [1133, 380] on button "Add" at bounding box center [1150, 380] width 55 height 27
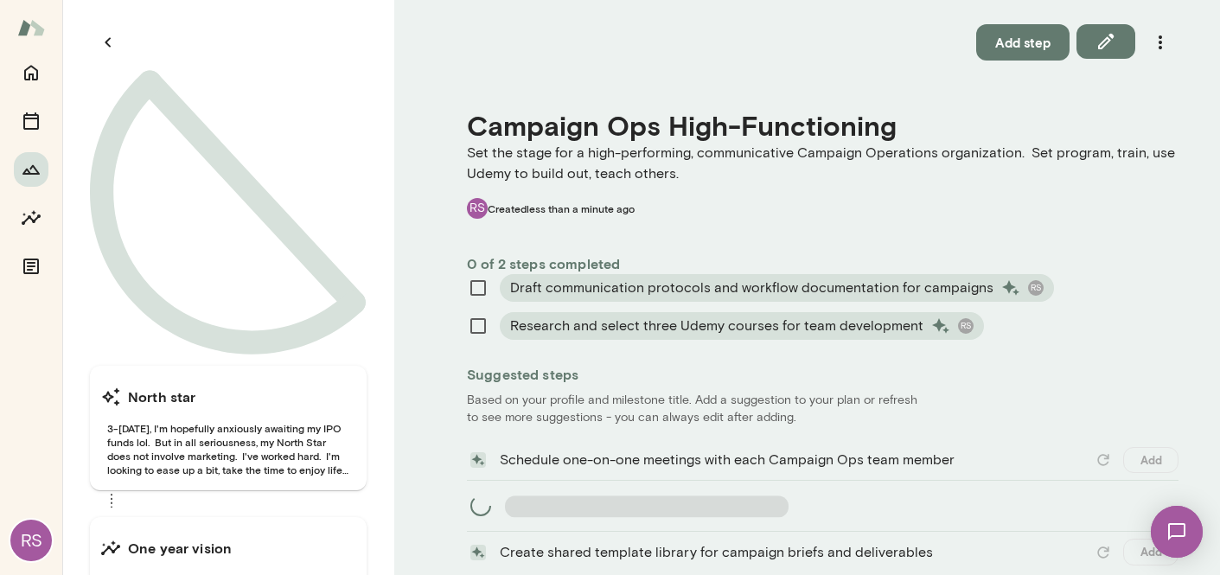
scroll to position [0, 0]
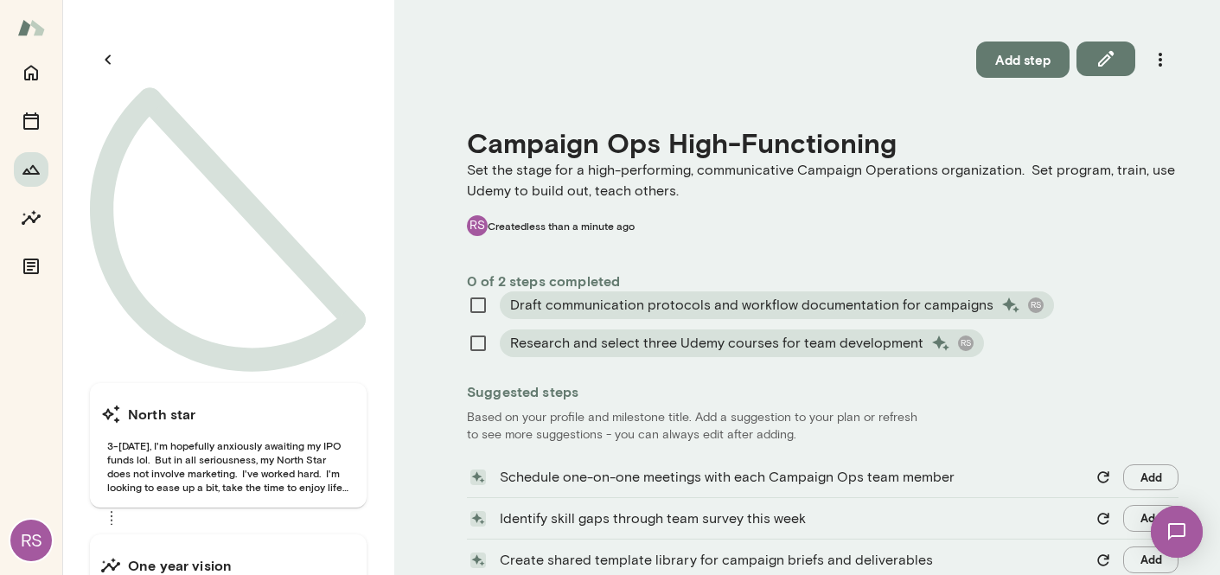
click at [1021, 56] on button "Add step" at bounding box center [1022, 59] width 93 height 36
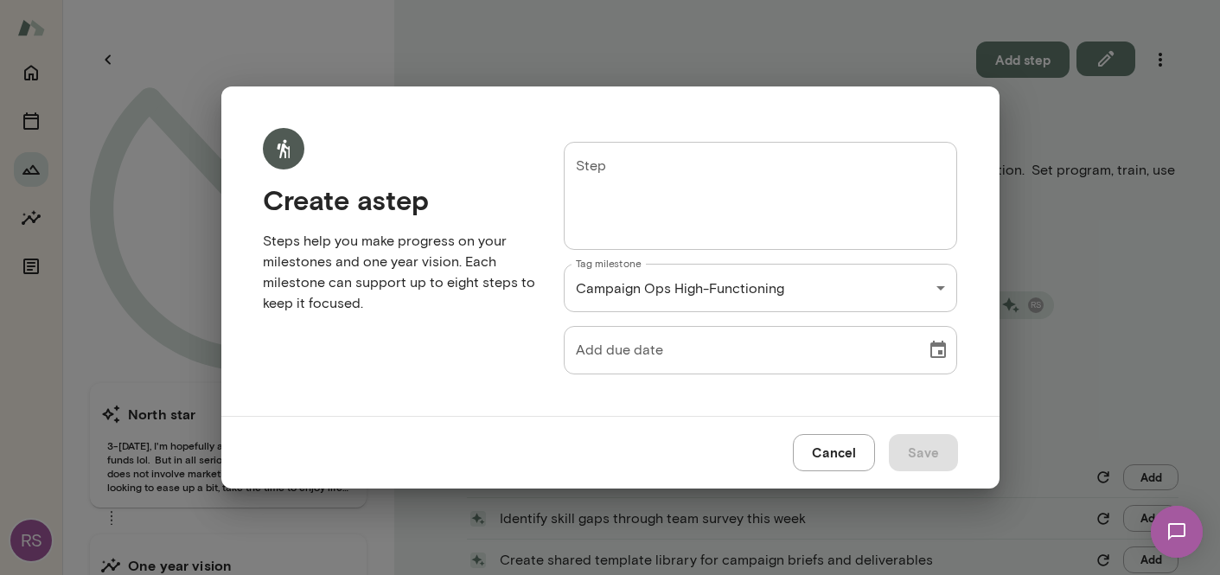
click at [725, 165] on textarea "Step" at bounding box center [761, 196] width 370 height 80
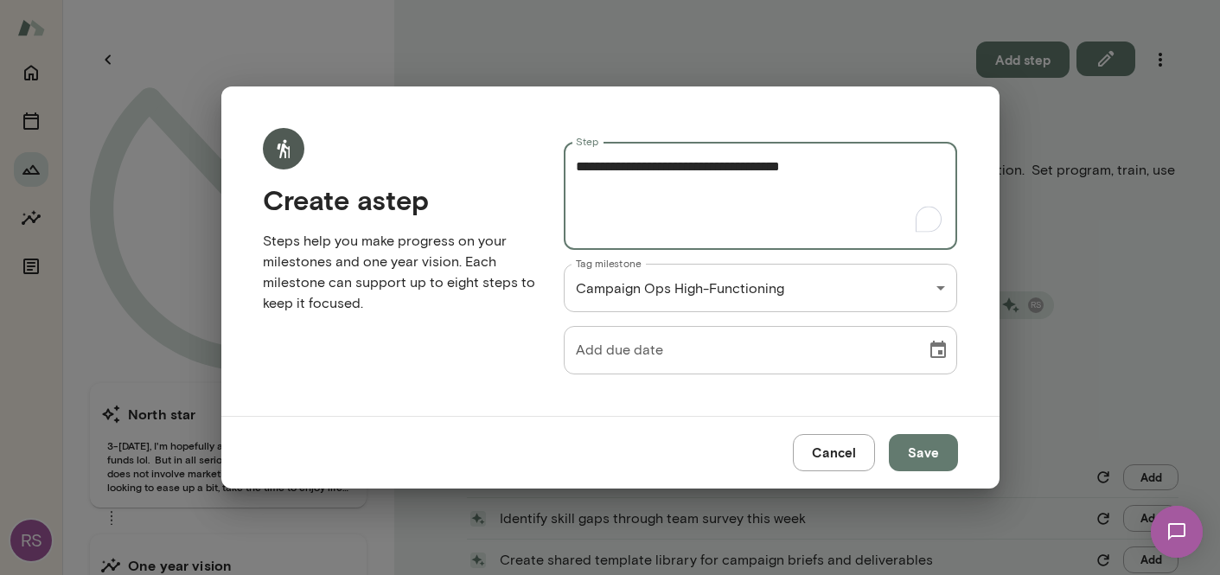
type textarea "**********"
click at [935, 353] on icon "Choose date" at bounding box center [937, 350] width 21 height 21
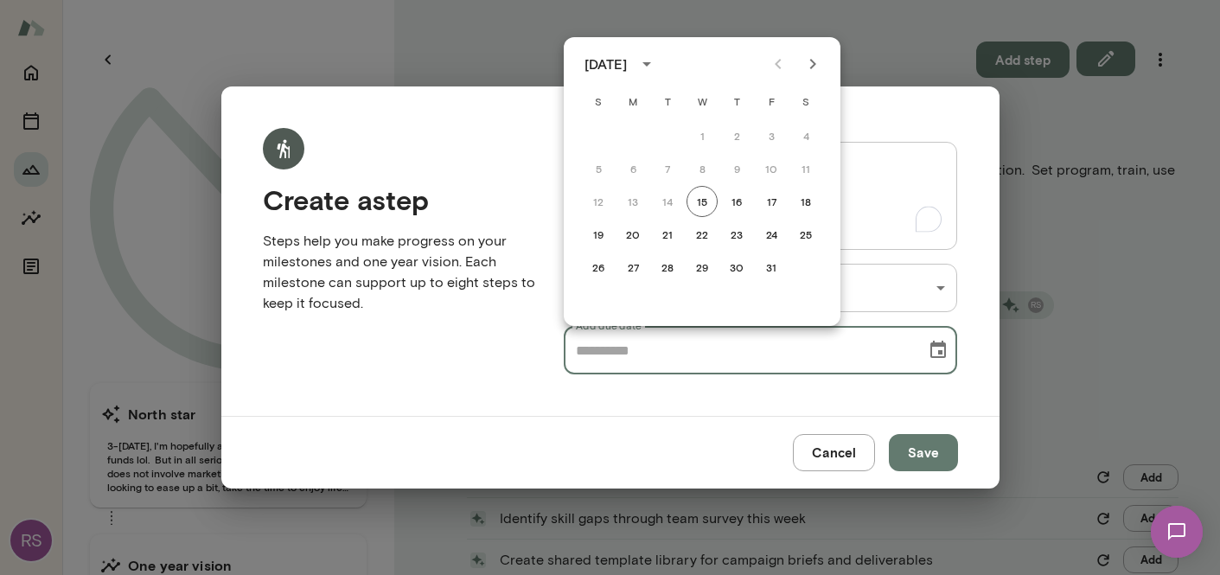
click at [812, 67] on icon "Next month" at bounding box center [812, 64] width 21 height 21
click at [699, 271] on button "31" at bounding box center [701, 267] width 31 height 31
type input "**********"
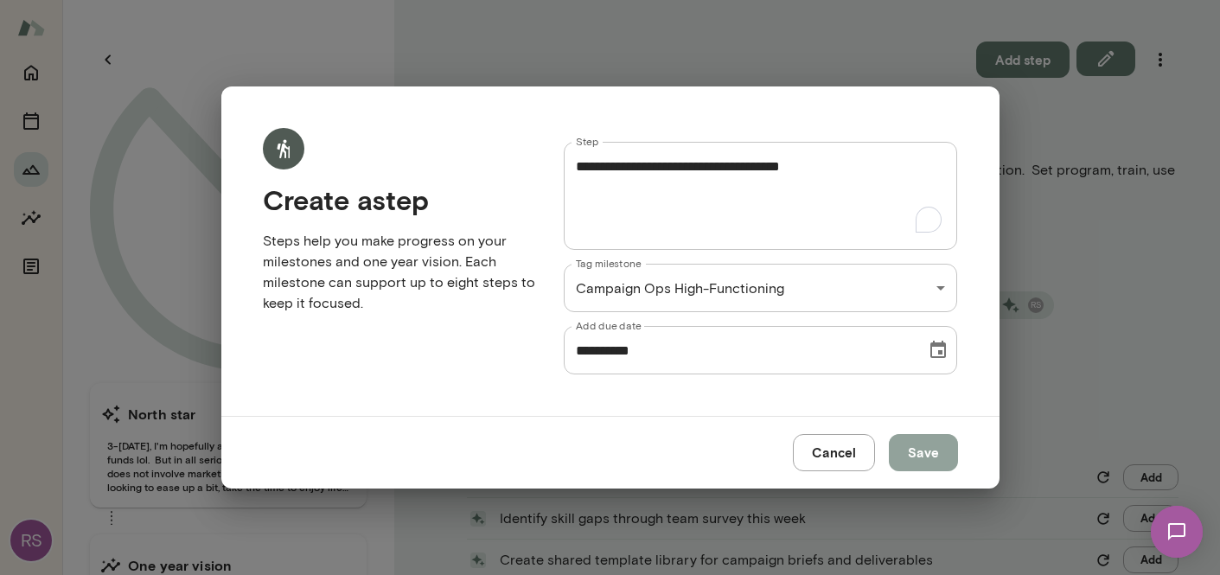
click at [933, 454] on button "Save" at bounding box center [922, 452] width 69 height 36
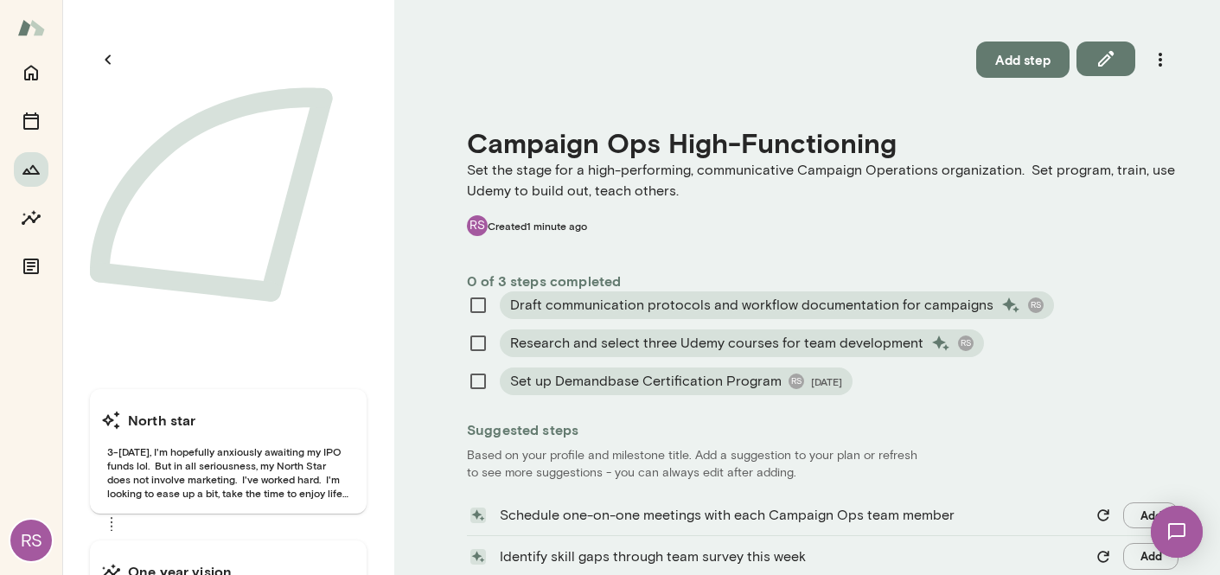
click at [101, 63] on icon "button" at bounding box center [108, 59] width 21 height 21
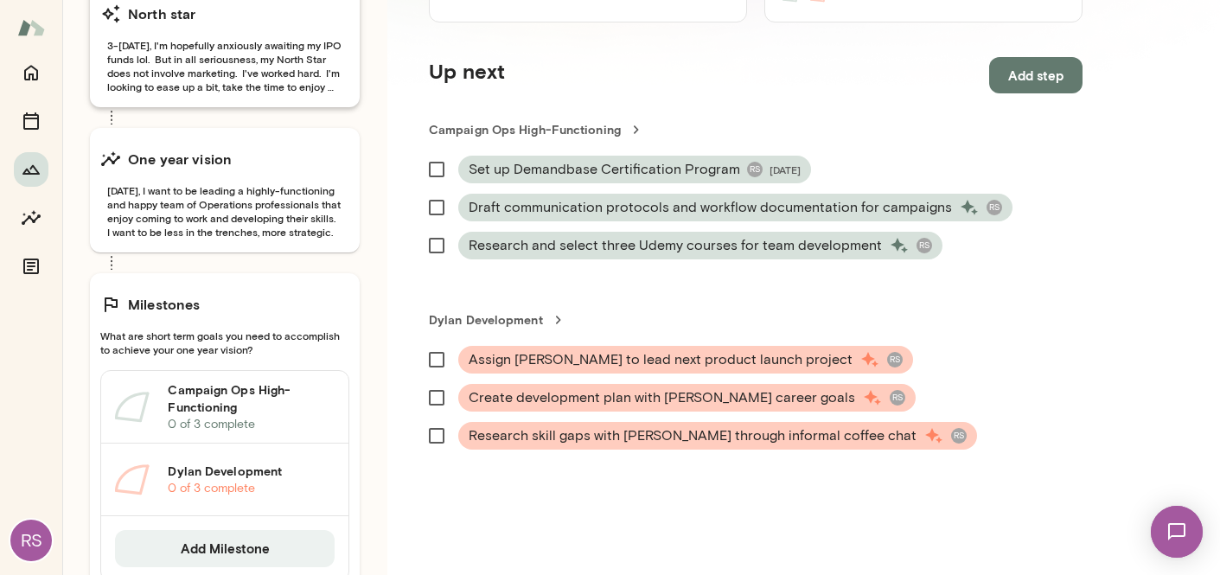
scroll to position [228, 0]
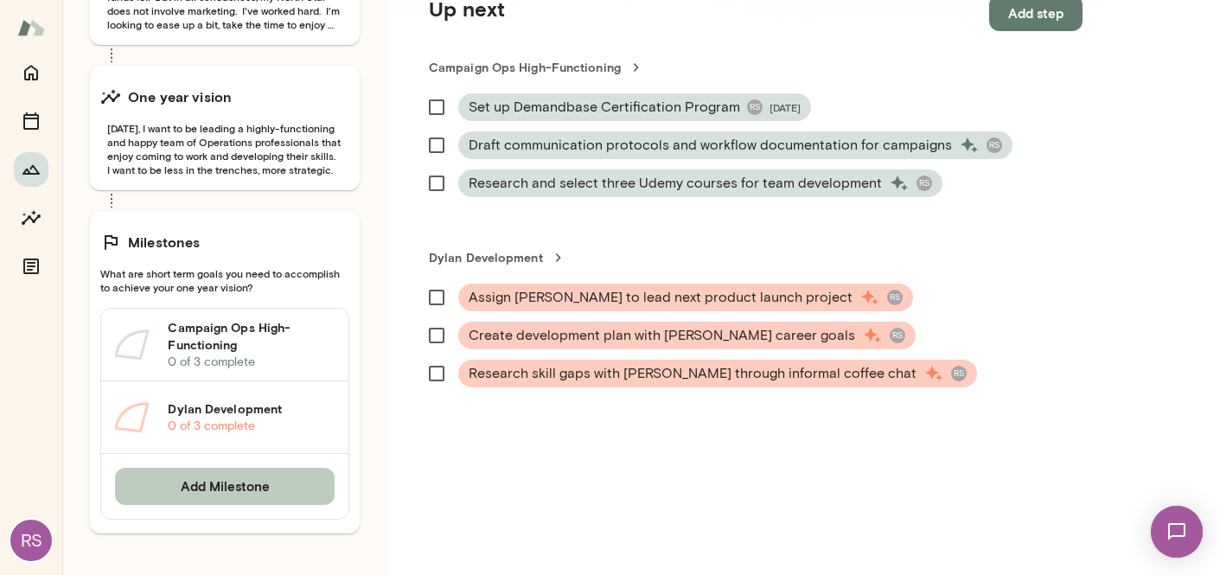
click at [207, 494] on button "Add Milestone" at bounding box center [225, 486] width 220 height 36
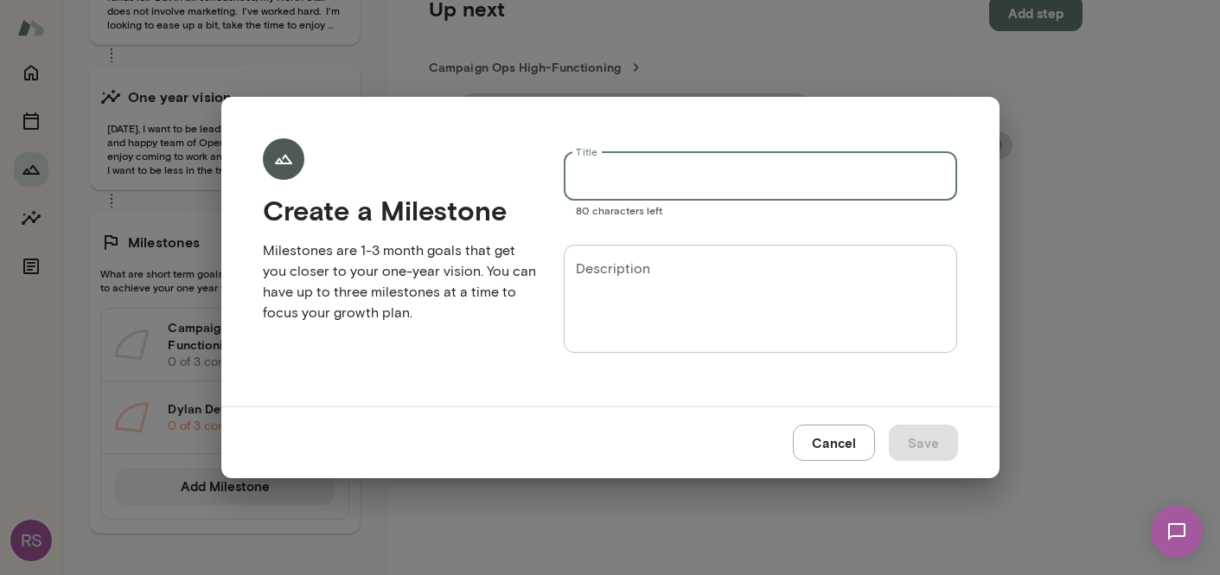
click at [629, 182] on input "Title" at bounding box center [761, 176] width 394 height 48
type input "**********"
click at [599, 280] on textarea "Description" at bounding box center [761, 298] width 370 height 80
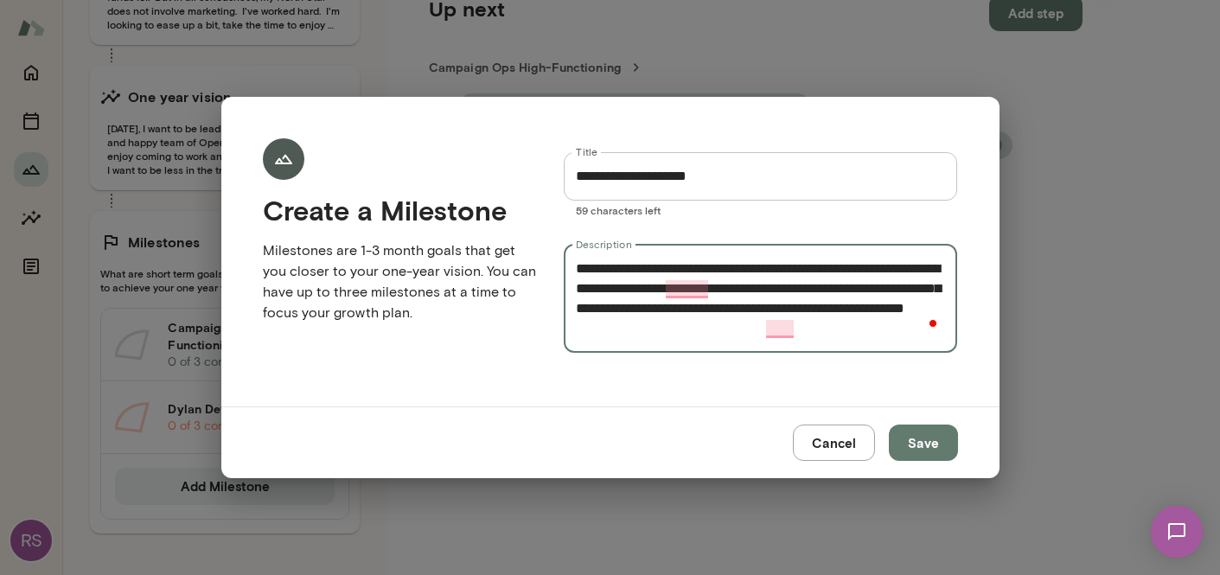
type textarea "**********"
click at [932, 447] on button "Save" at bounding box center [922, 442] width 69 height 36
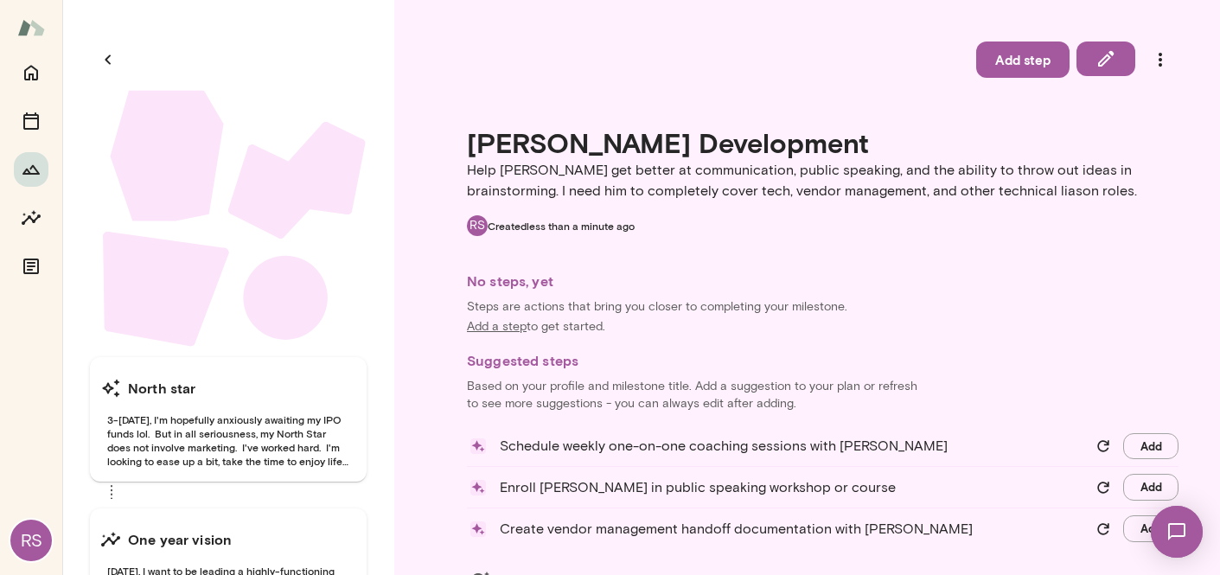
click at [1160, 504] on div "Enroll Johnathan in public speaking workshop or course Add" at bounding box center [822, 491] width 711 height 35
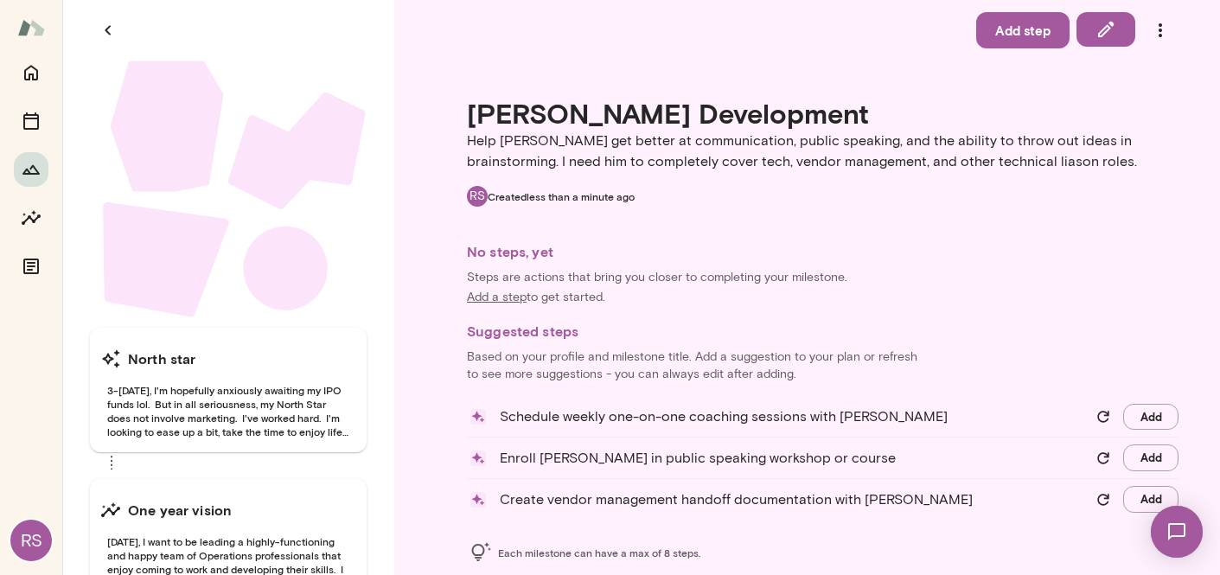
scroll to position [30, 0]
click at [1144, 497] on button "Add" at bounding box center [1150, 498] width 55 height 27
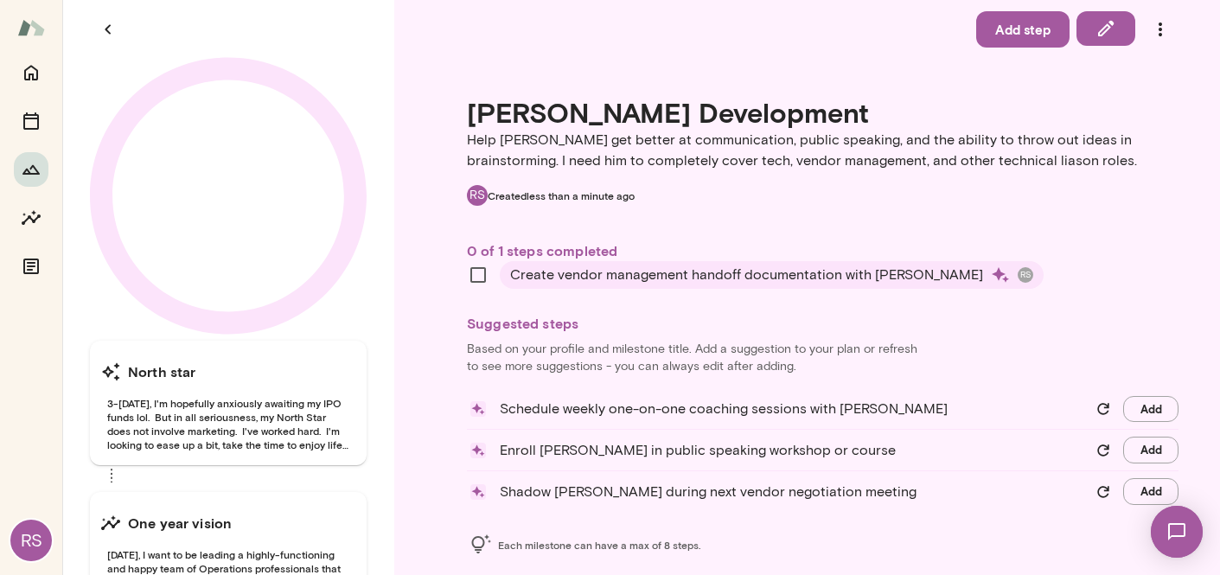
click at [1139, 449] on button "Add" at bounding box center [1150, 449] width 55 height 27
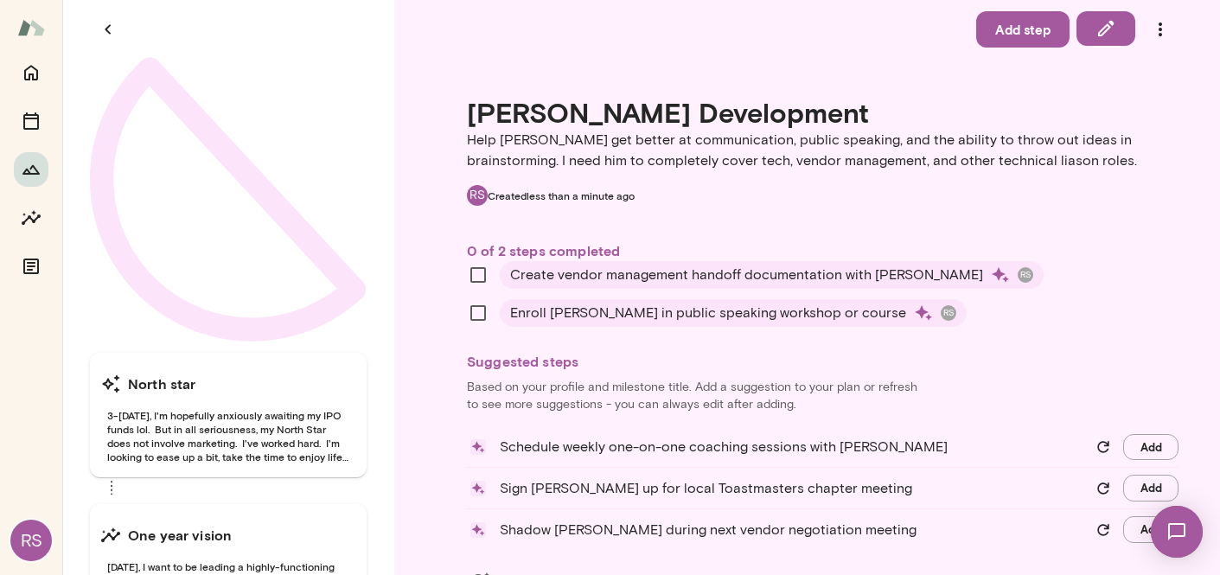
click at [997, 35] on button "Add step" at bounding box center [1022, 29] width 93 height 36
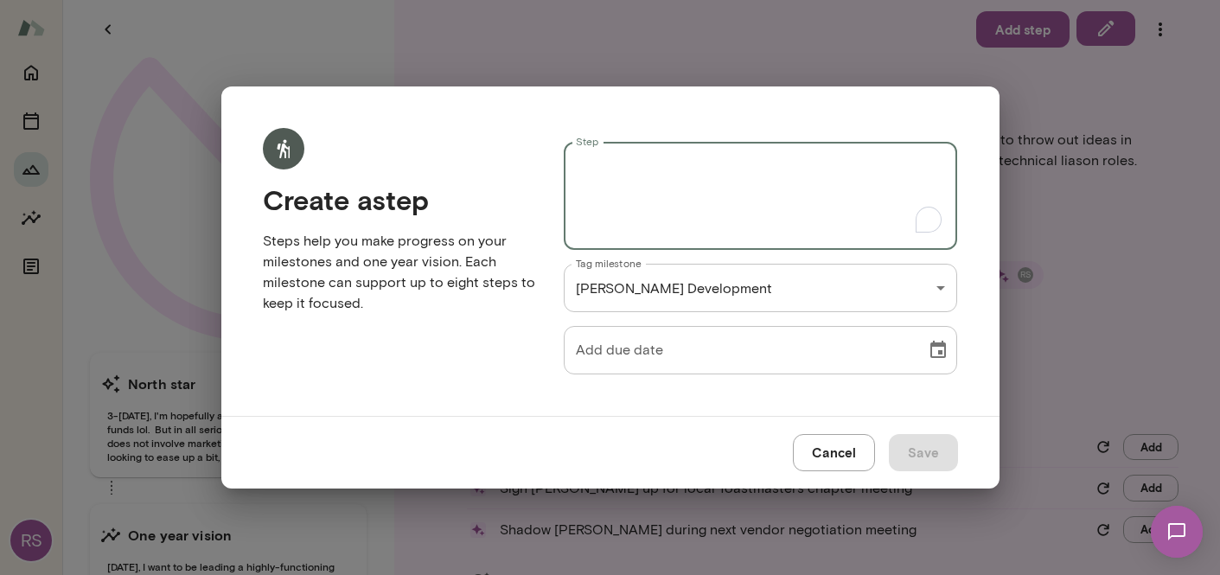
click at [638, 184] on textarea "Step" at bounding box center [761, 196] width 370 height 80
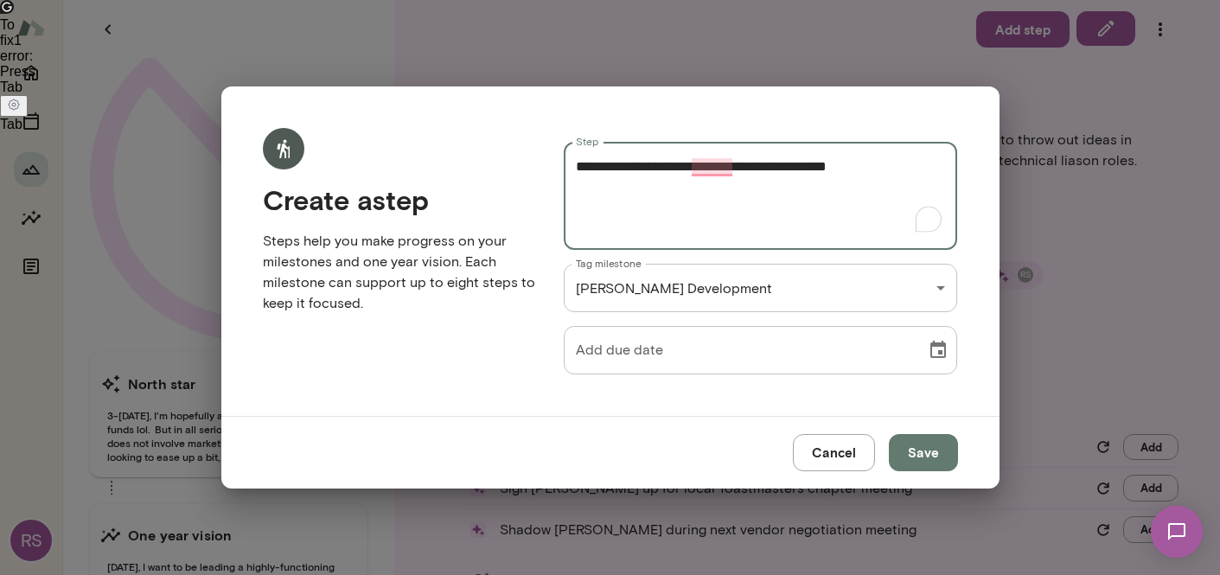
type textarea "**********"
type input "**********"
click at [701, 361] on input "**********" at bounding box center [739, 350] width 351 height 48
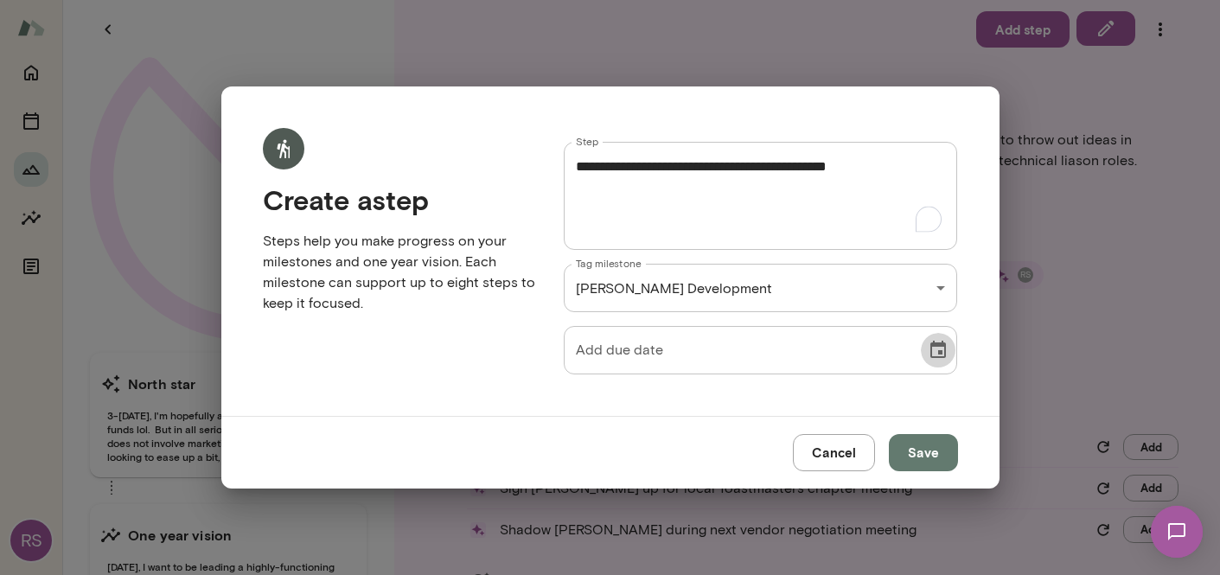
click at [935, 349] on icon "Choose date" at bounding box center [937, 350] width 21 height 21
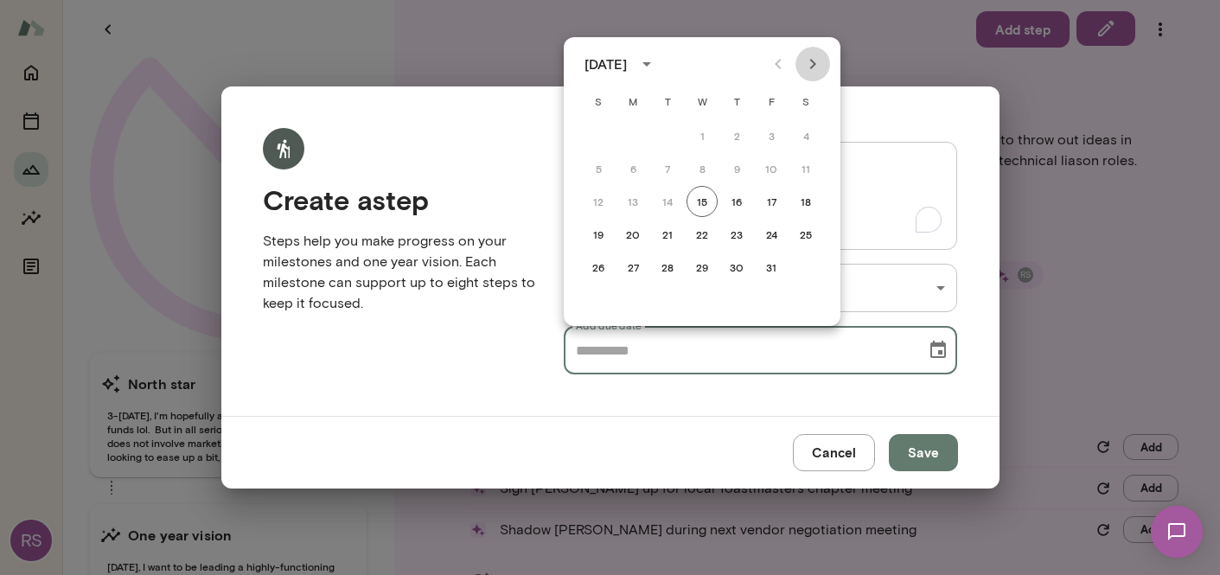
click at [806, 65] on icon "Next month" at bounding box center [812, 64] width 21 height 21
click at [707, 270] on button "31" at bounding box center [701, 267] width 31 height 31
type input "**********"
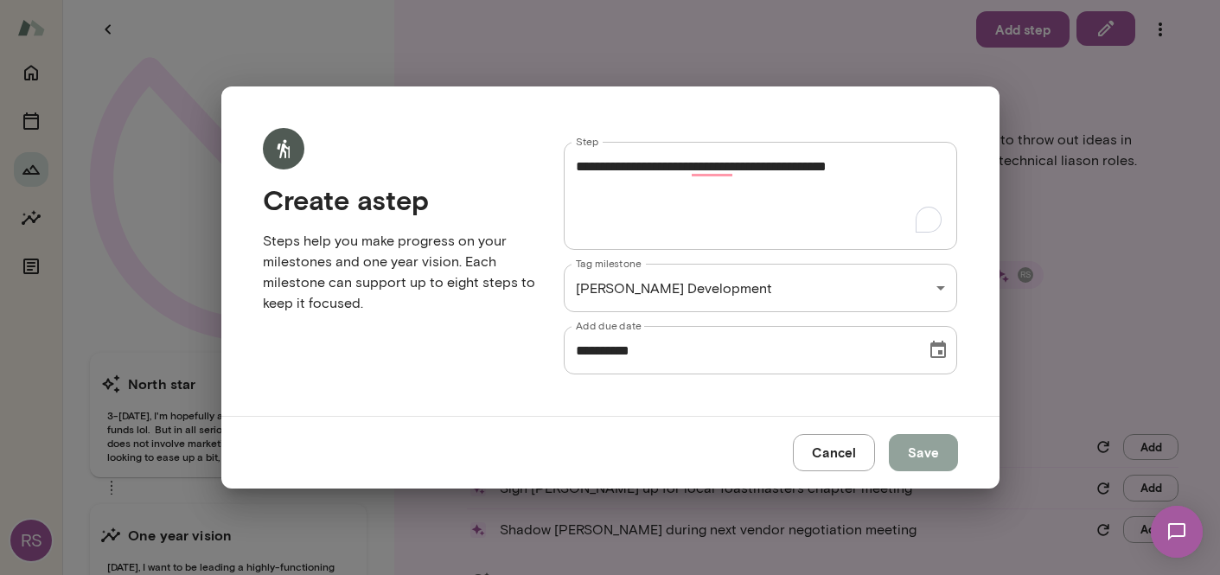
click at [933, 462] on button "Save" at bounding box center [922, 452] width 69 height 36
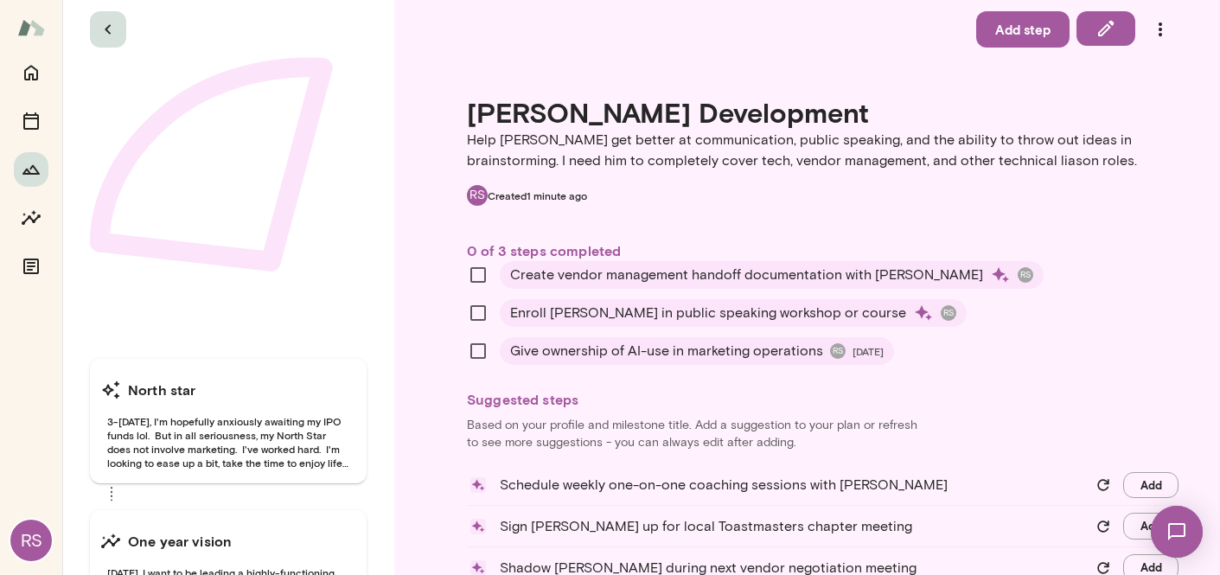
click at [109, 35] on icon "button" at bounding box center [108, 29] width 21 height 21
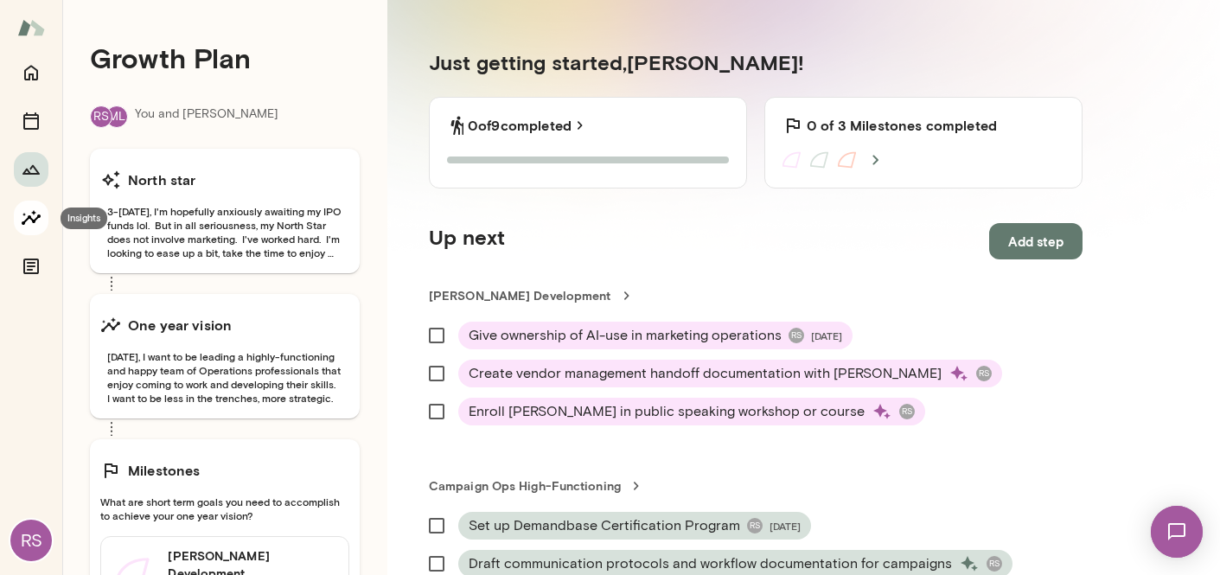
click at [29, 216] on icon "Insights" at bounding box center [31, 217] width 19 height 15
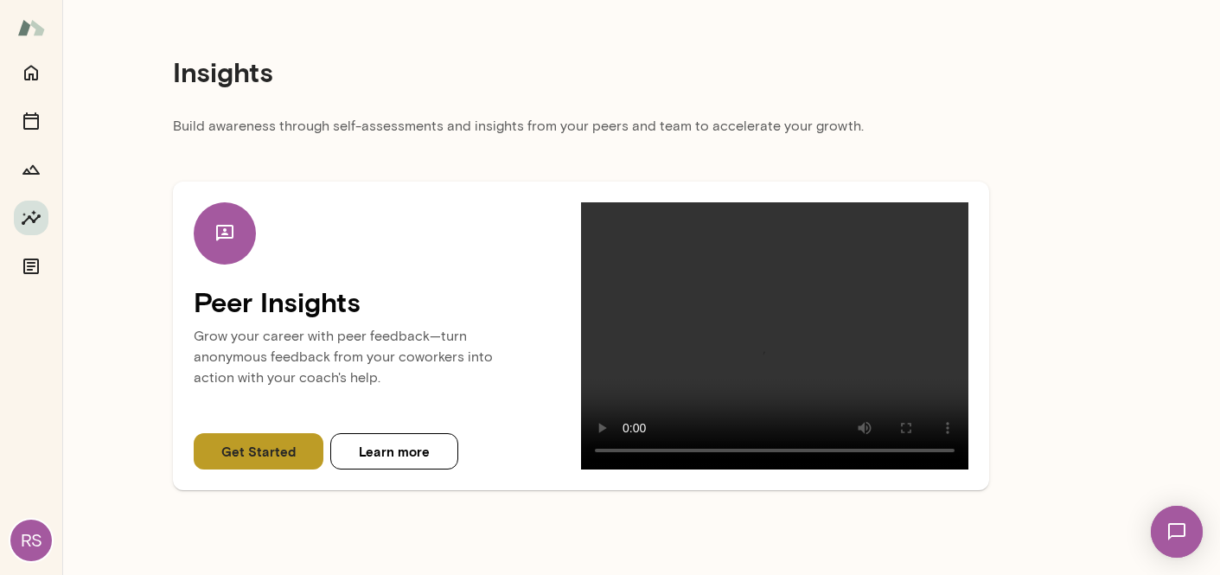
click at [243, 444] on button "Get Started" at bounding box center [259, 451] width 130 height 36
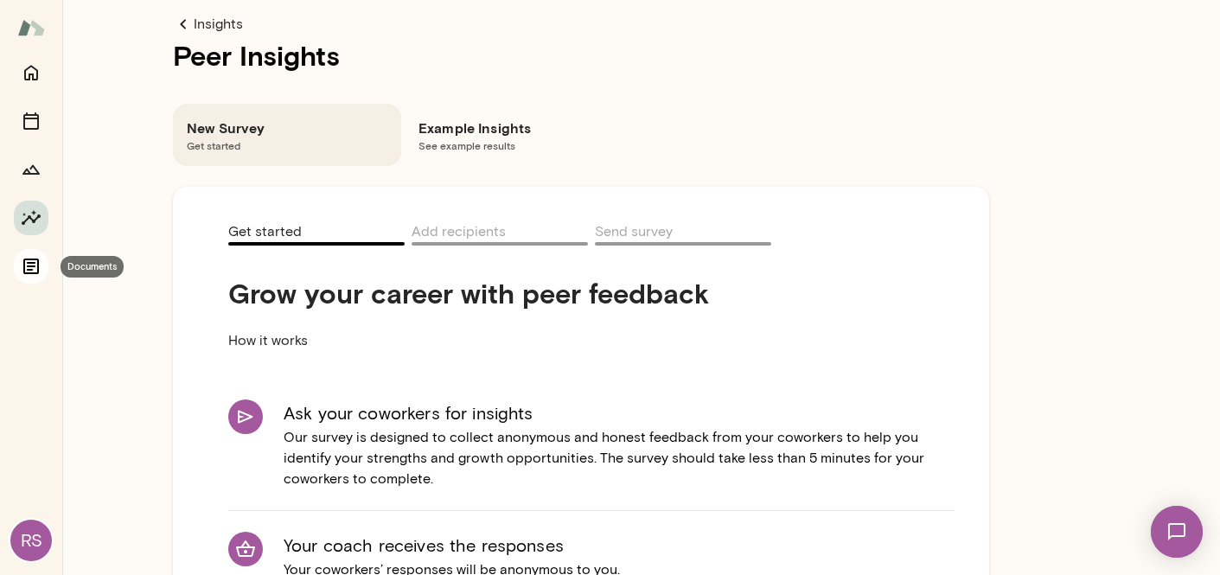
click at [42, 270] on button "Documents" at bounding box center [31, 266] width 35 height 35
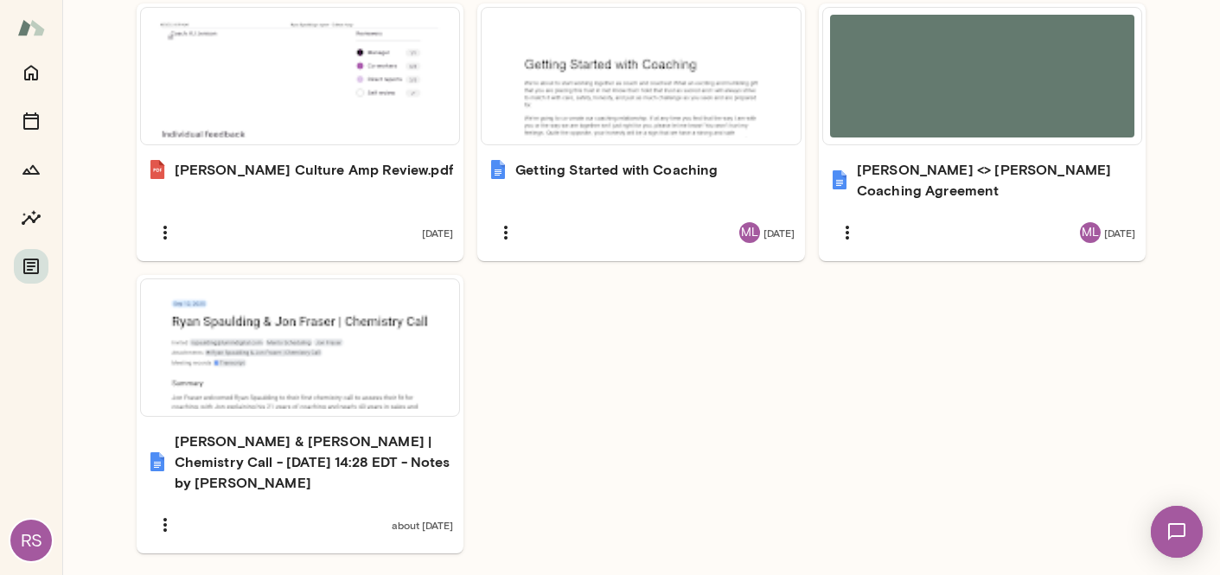
scroll to position [608, 0]
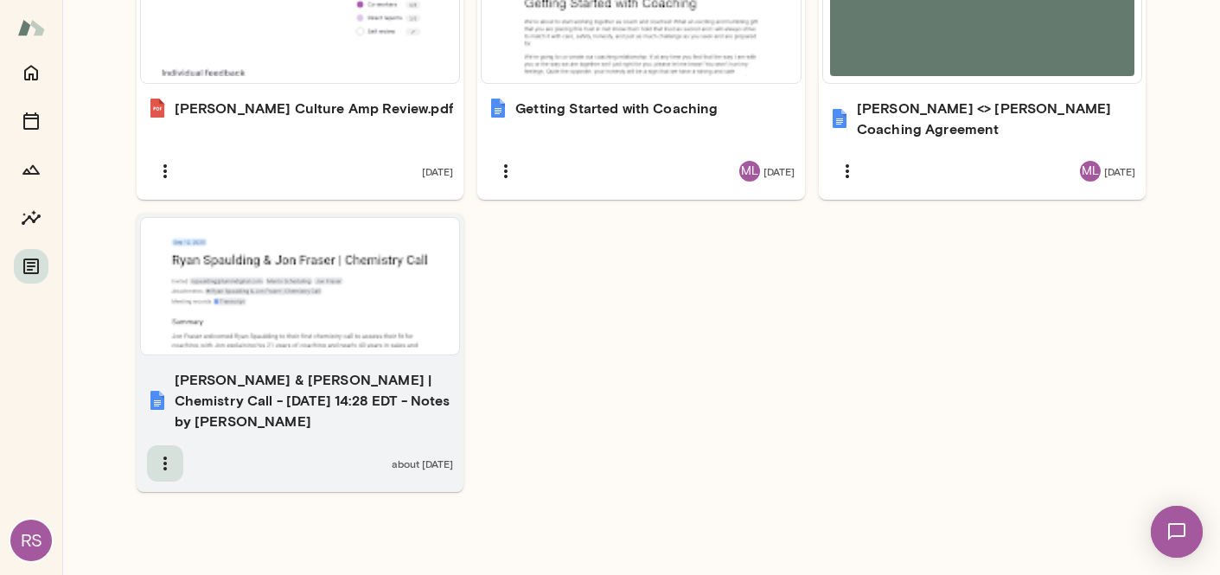
click at [161, 468] on icon "button" at bounding box center [165, 463] width 21 height 21
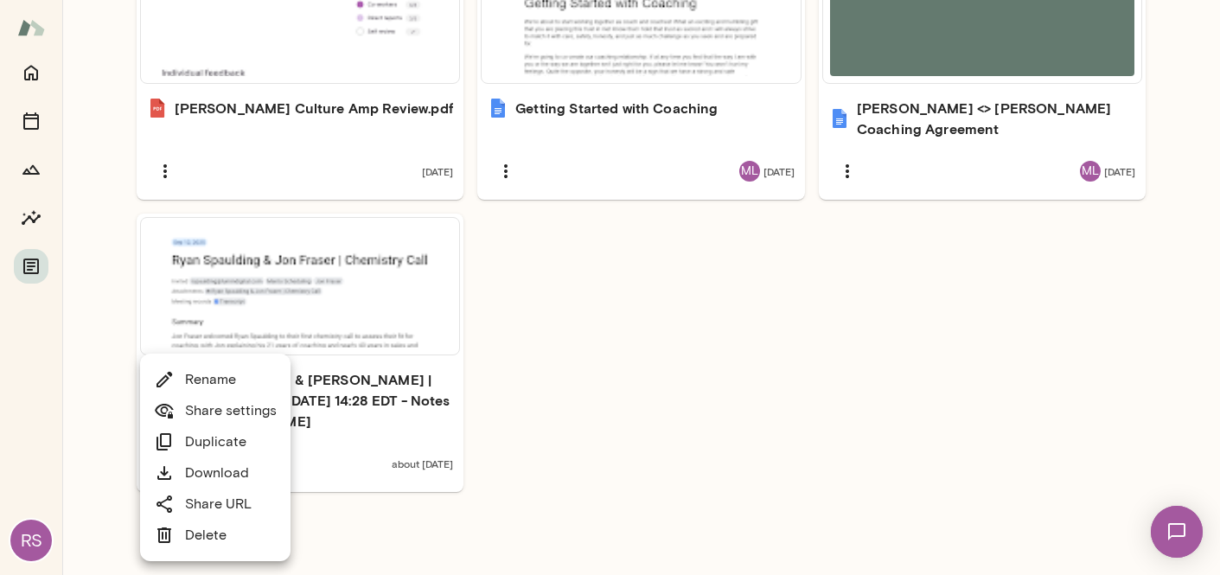
click at [194, 525] on link "Delete" at bounding box center [190, 535] width 73 height 21
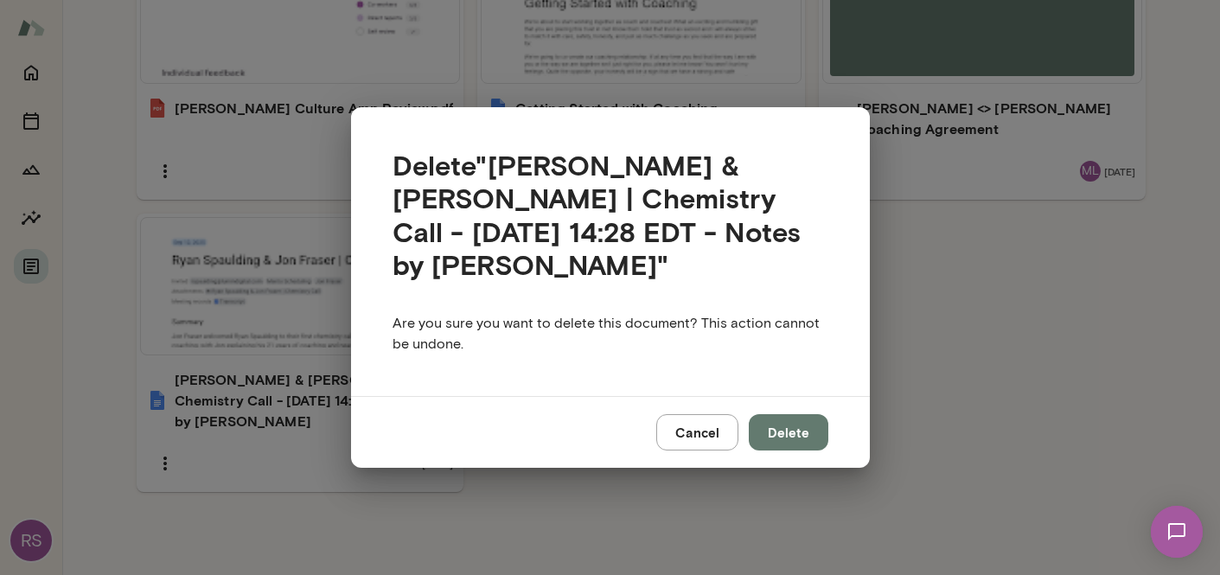
click at [797, 433] on button "Delete" at bounding box center [788, 432] width 80 height 36
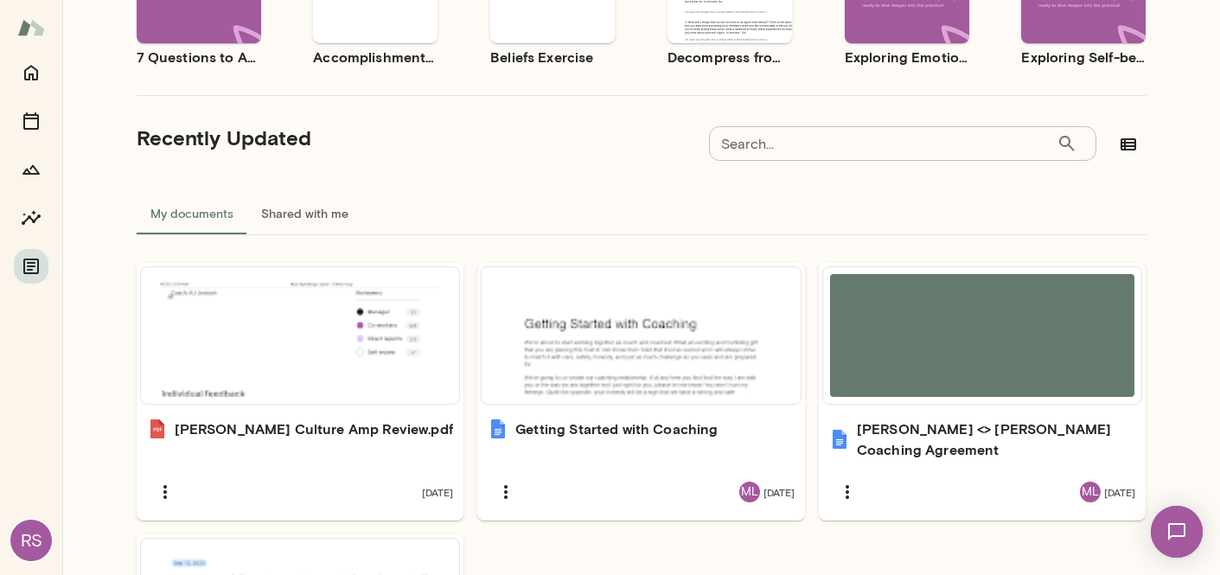
scroll to position [0, 0]
